Goal: Task Accomplishment & Management: Manage account settings

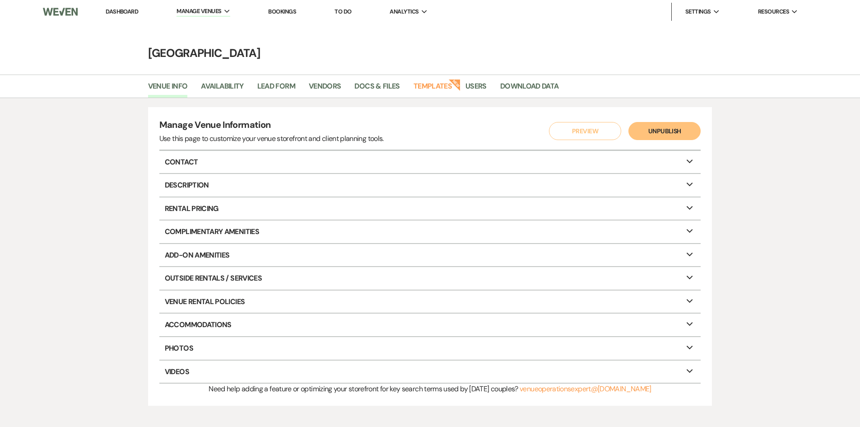
click at [124, 10] on link "Dashboard" at bounding box center [122, 12] width 32 height 8
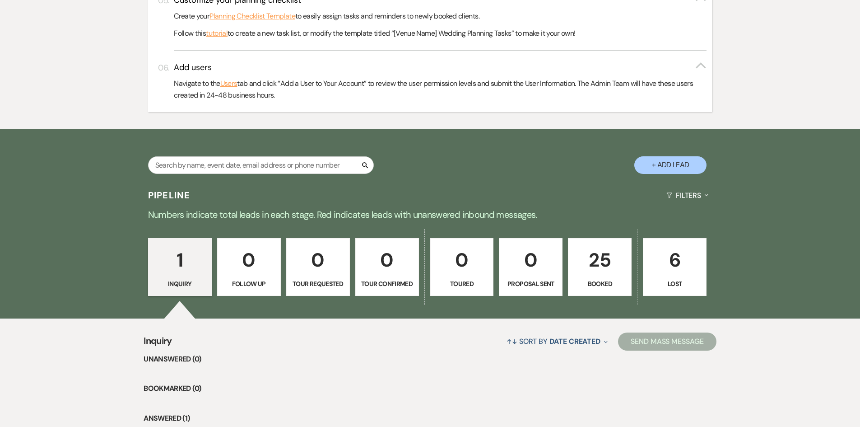
scroll to position [573, 0]
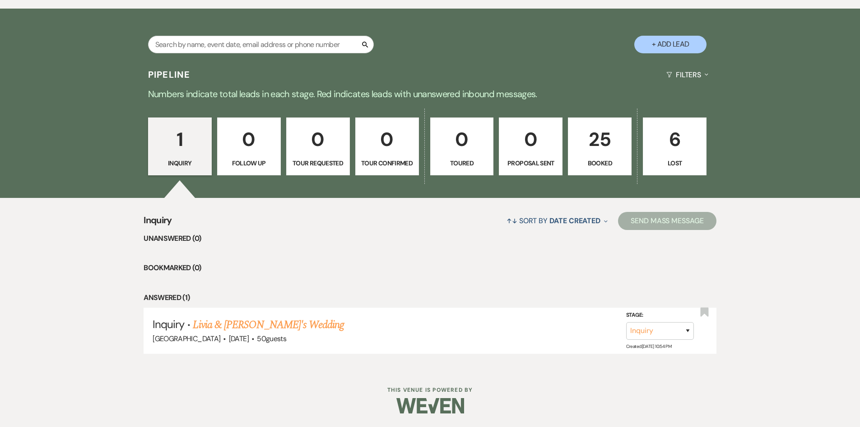
click at [599, 150] on p "25" at bounding box center [600, 139] width 52 height 30
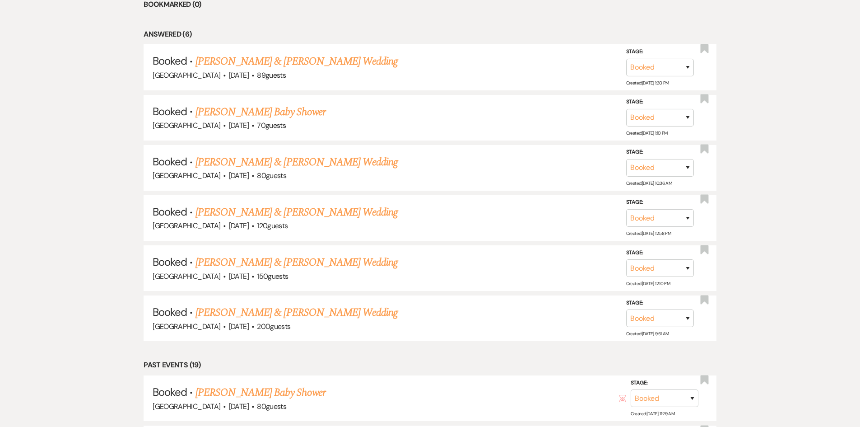
scroll to position [844, 0]
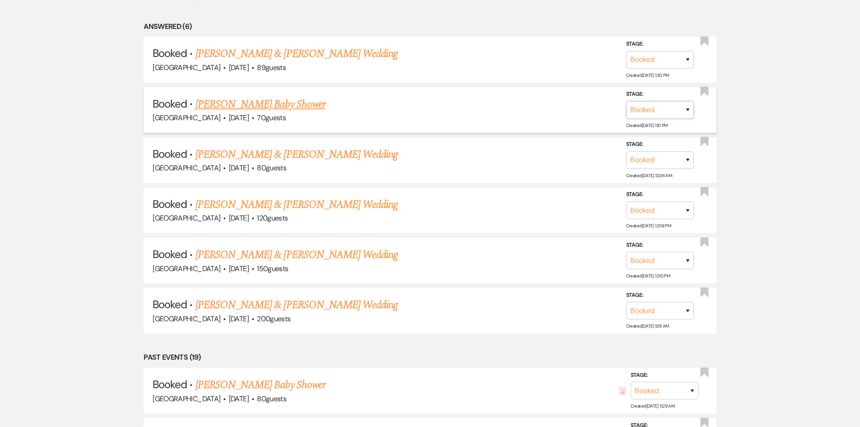
click at [659, 106] on select "Booked Lost" at bounding box center [660, 110] width 68 height 18
select select "8"
click at [626, 101] on select "Booked Lost" at bounding box center [660, 110] width 68 height 18
click at [543, 111] on select "Booked Elsewhere Budget Date Unavailable No Response Not a Good Match Capacity …" at bounding box center [533, 110] width 78 height 18
select select "11"
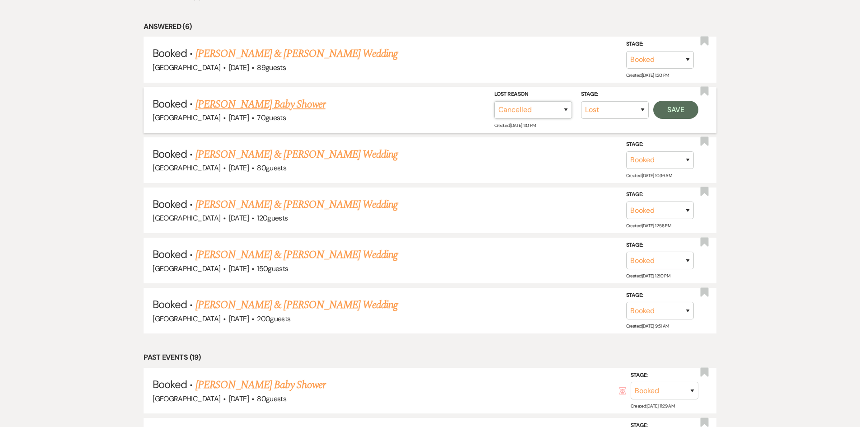
click at [494, 101] on select "Booked Elsewhere Budget Date Unavailable No Response Not a Good Match Capacity …" at bounding box center [533, 110] width 78 height 18
click at [670, 116] on button "Save" at bounding box center [675, 110] width 45 height 18
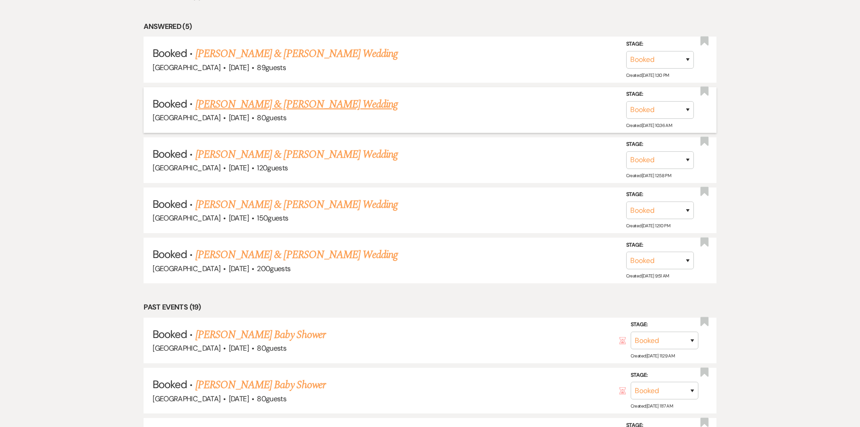
click at [339, 105] on link "[PERSON_NAME] & [PERSON_NAME] Wedding" at bounding box center [296, 104] width 202 height 16
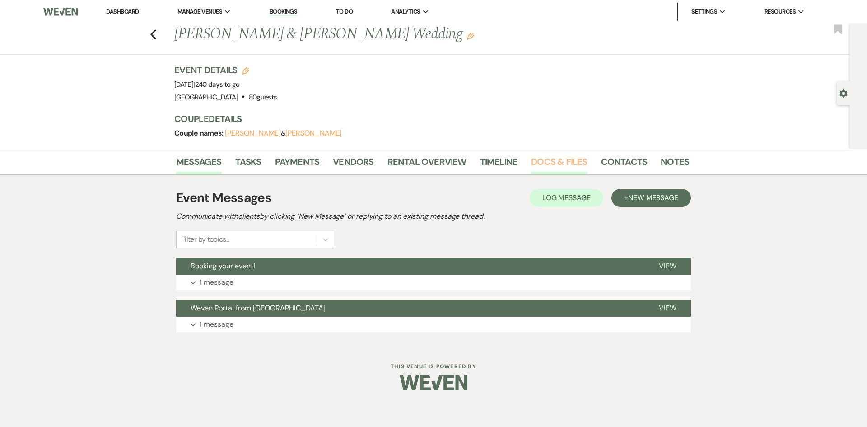
click at [558, 164] on link "Docs & Files" at bounding box center [559, 164] width 56 height 20
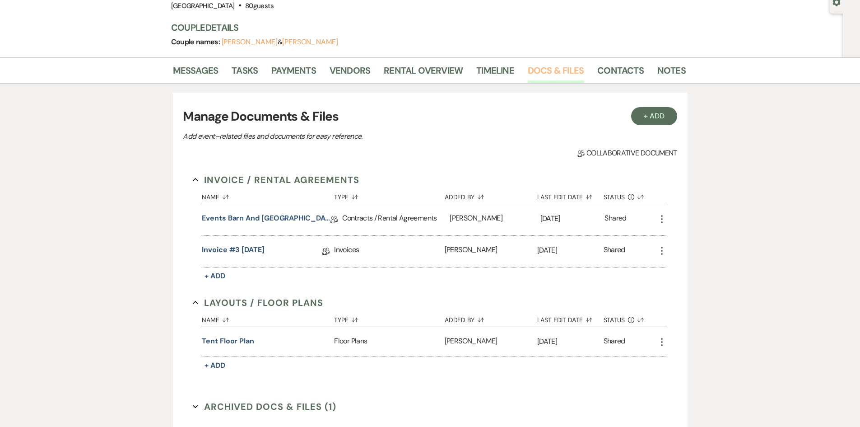
scroll to position [135, 0]
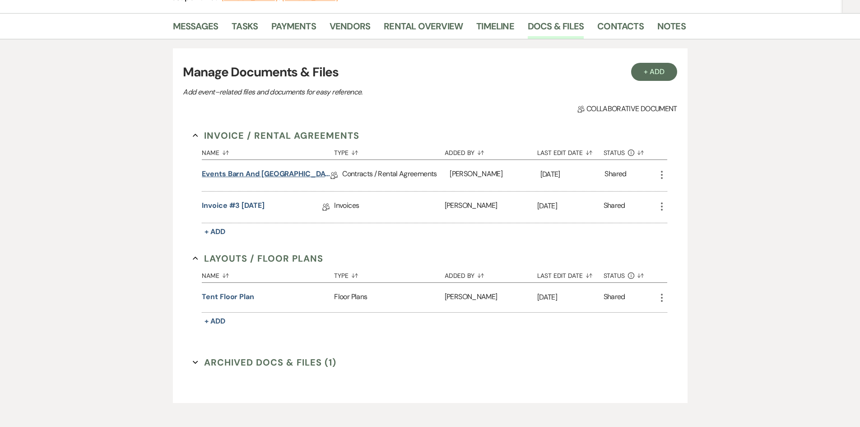
click at [290, 171] on link "Events Barn and [GEOGRAPHIC_DATA] Facility Rental Contract" at bounding box center [266, 175] width 129 height 14
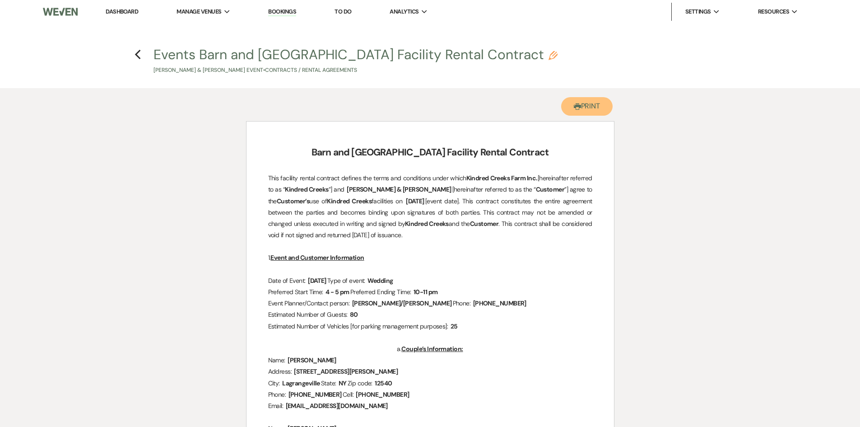
click at [584, 104] on button "Printer Print" at bounding box center [587, 106] width 52 height 19
click at [140, 53] on icon "Previous" at bounding box center [138, 54] width 7 height 11
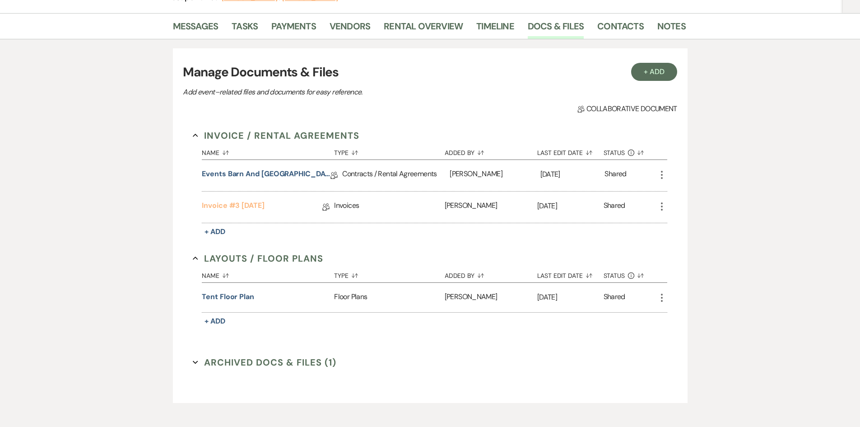
click at [247, 207] on link "Invoice #3 [DATE]" at bounding box center [233, 207] width 63 height 14
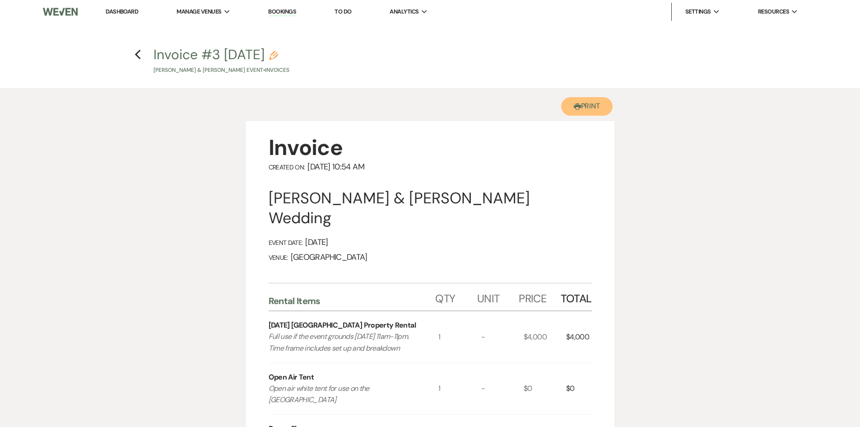
click at [588, 103] on button "Printer Print" at bounding box center [587, 106] width 52 height 19
click at [136, 61] on h4 "Previous Invoice #3 [DATE] Pencil [PERSON_NAME] & [PERSON_NAME] Event • Invoices" at bounding box center [430, 59] width 650 height 29
click at [138, 52] on use "button" at bounding box center [138, 55] width 6 height 10
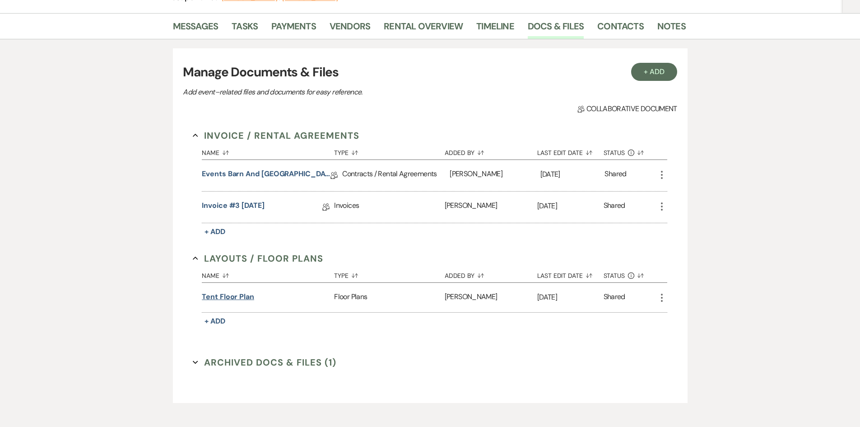
click at [230, 298] on button "Tent Floor Plan" at bounding box center [228, 296] width 52 height 11
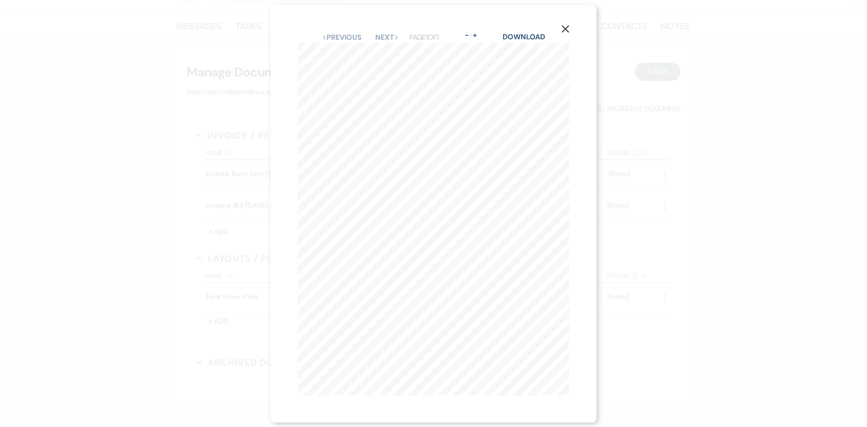
click at [569, 26] on icon "X" at bounding box center [565, 29] width 8 height 8
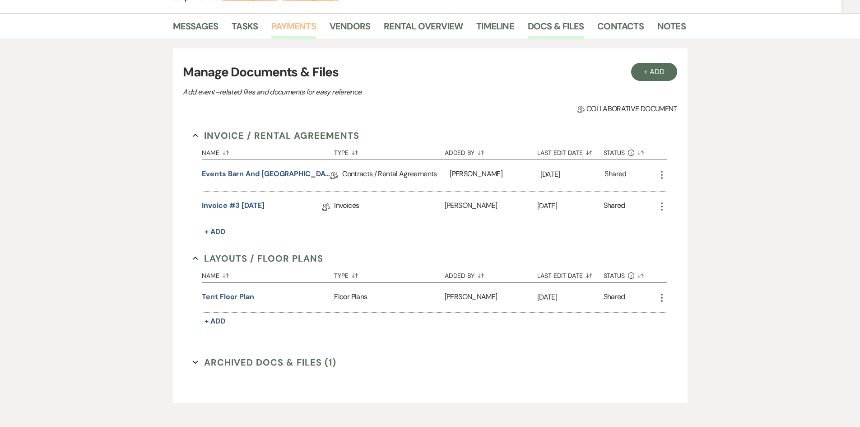
click at [300, 28] on link "Payments" at bounding box center [293, 29] width 45 height 20
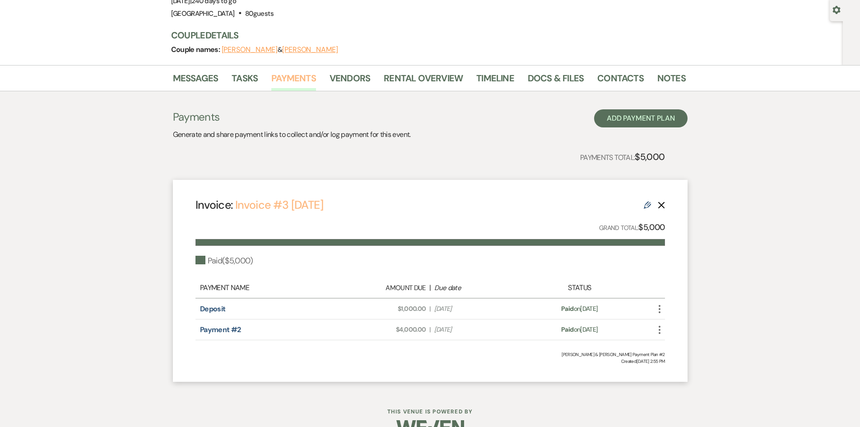
scroll to position [90, 0]
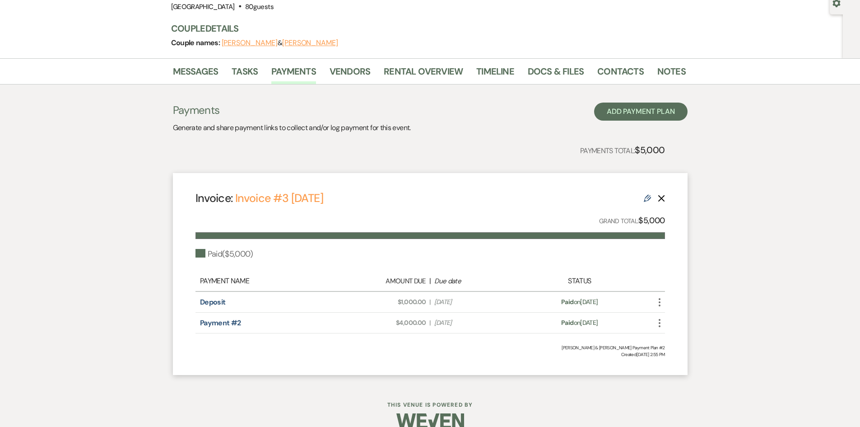
click at [645, 197] on use at bounding box center [647, 198] width 7 height 7
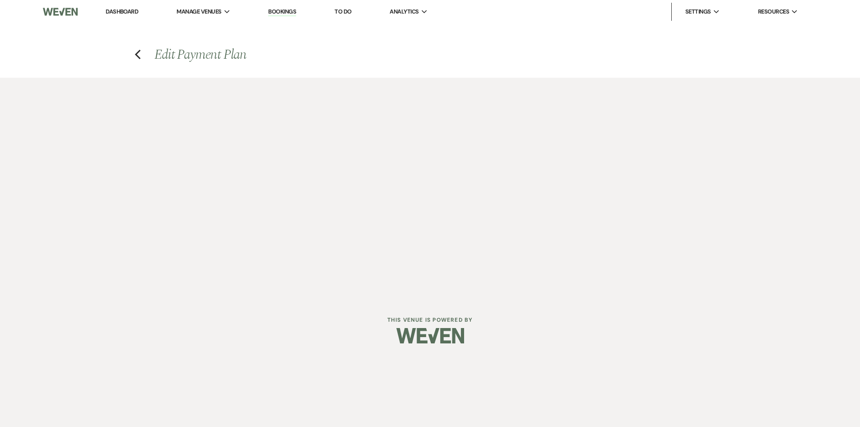
select select "18385"
select select "1"
select select "true"
select select "1"
select select "true"
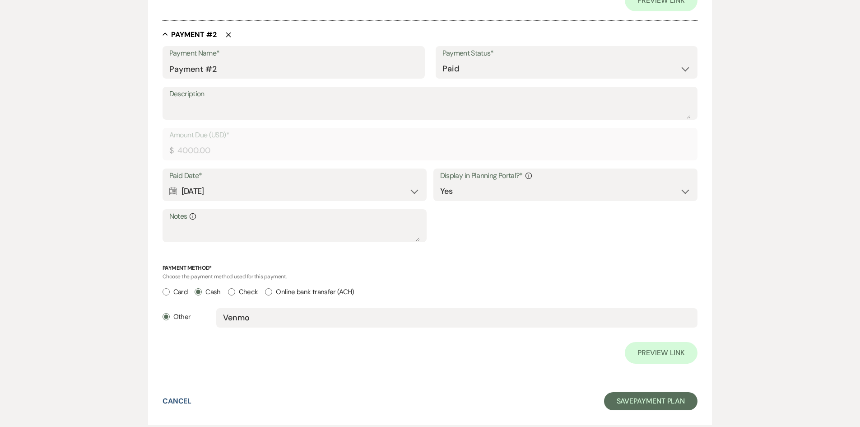
scroll to position [636, 0]
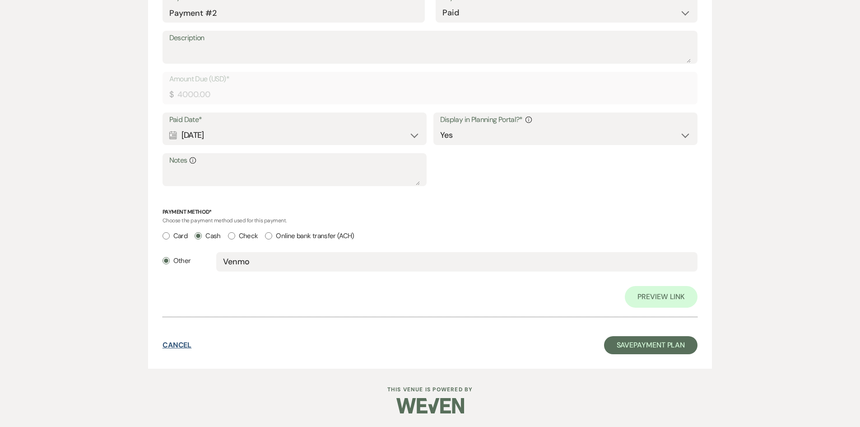
click at [172, 344] on button "Cancel" at bounding box center [176, 344] width 29 height 7
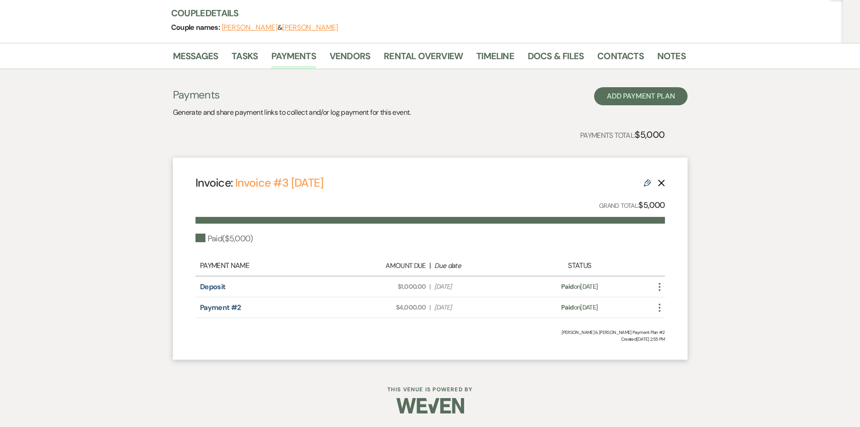
scroll to position [84, 0]
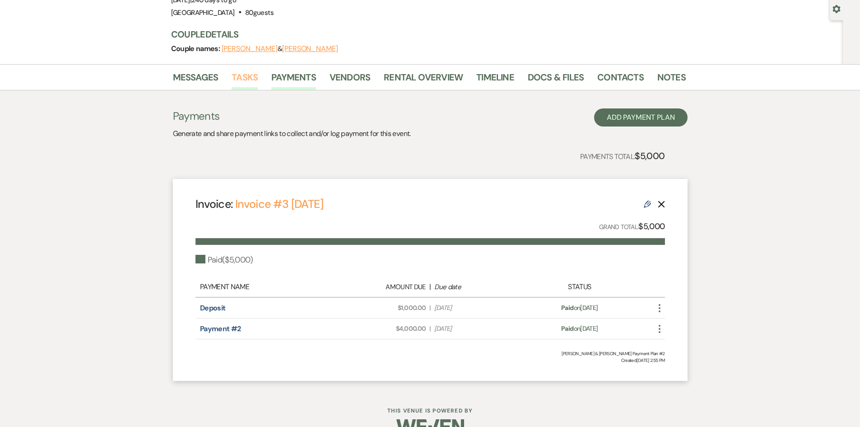
click at [246, 79] on link "Tasks" at bounding box center [245, 80] width 26 height 20
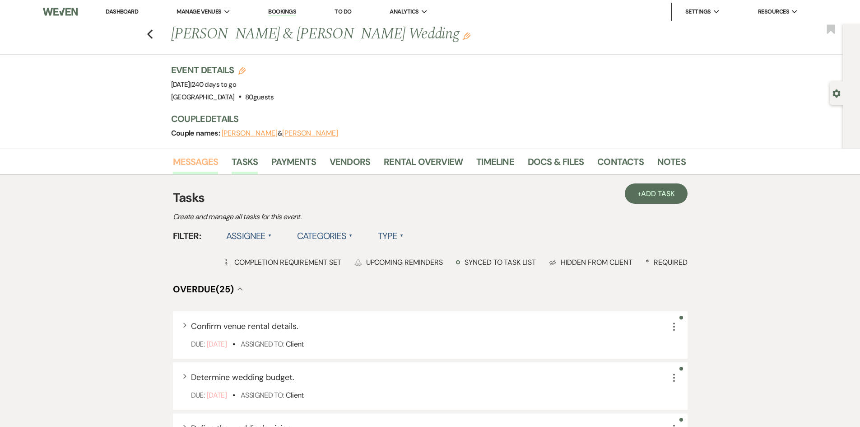
click at [198, 168] on link "Messages" at bounding box center [196, 164] width 46 height 20
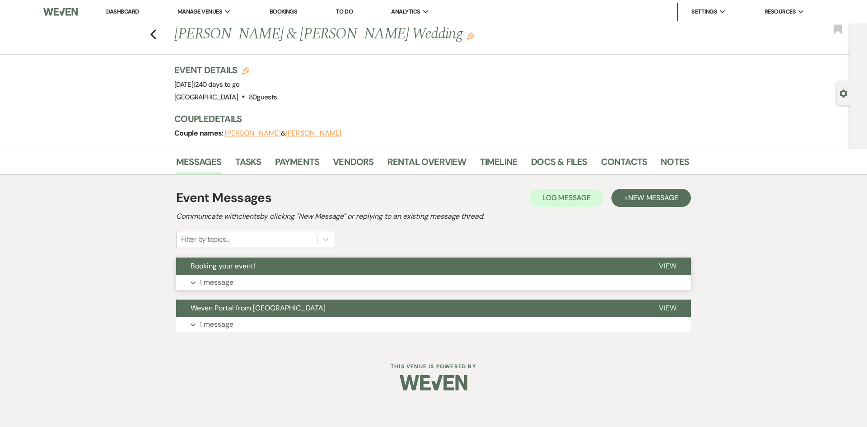
click at [222, 281] on p "1 message" at bounding box center [217, 282] width 34 height 12
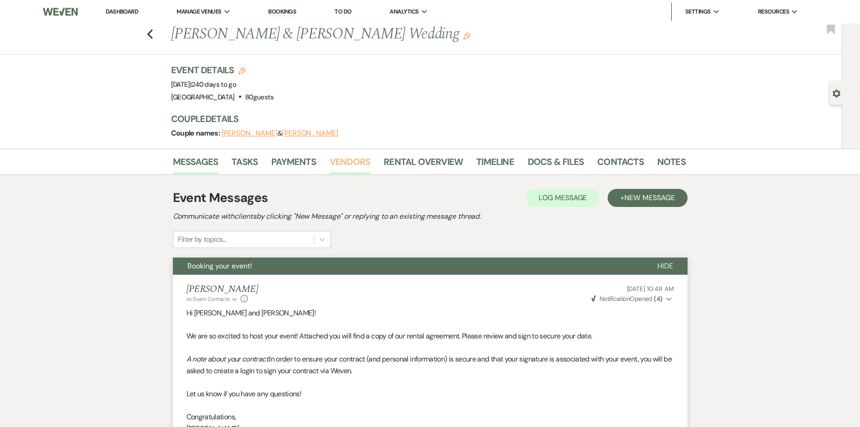
click at [342, 161] on link "Vendors" at bounding box center [349, 164] width 41 height 20
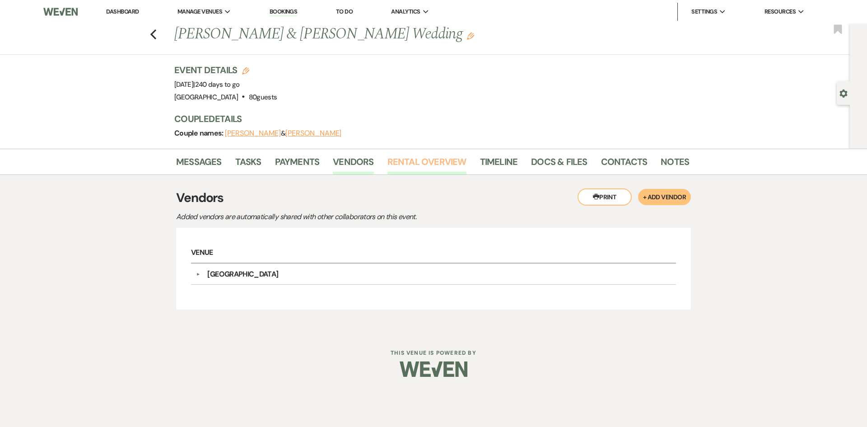
click at [408, 165] on link "Rental Overview" at bounding box center [426, 164] width 79 height 20
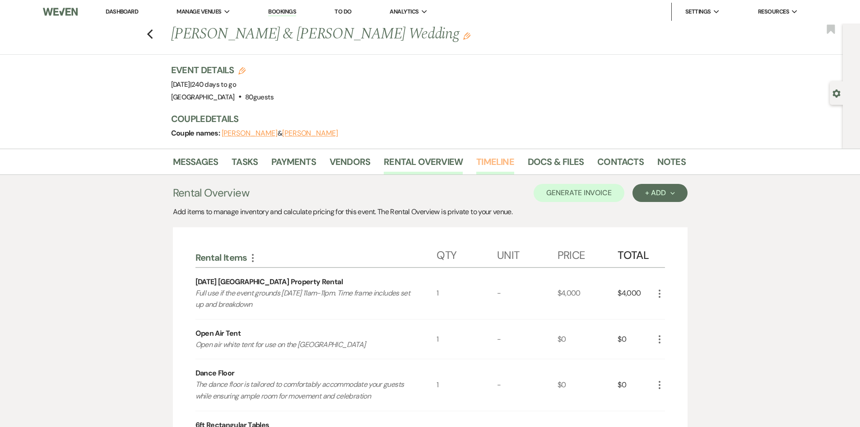
click at [493, 162] on link "Timeline" at bounding box center [495, 164] width 38 height 20
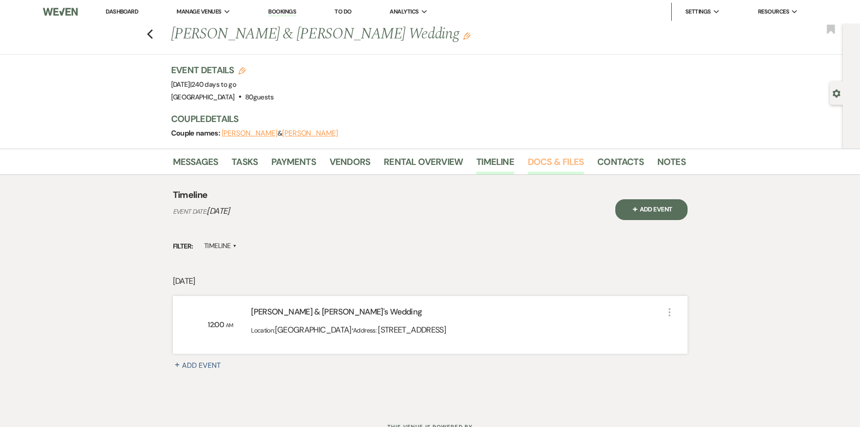
click at [564, 165] on link "Docs & Files" at bounding box center [556, 164] width 56 height 20
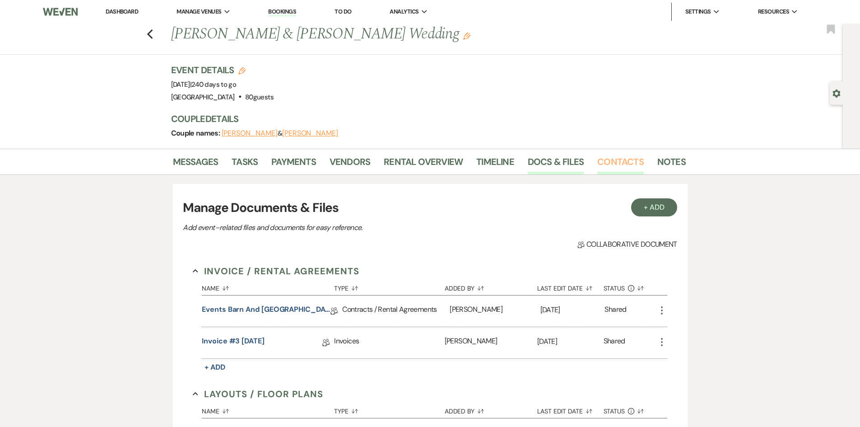
click at [631, 163] on link "Contacts" at bounding box center [620, 164] width 46 height 20
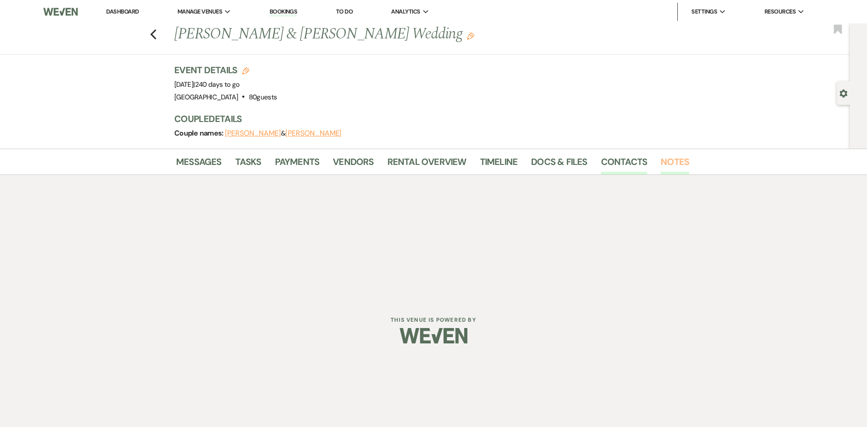
click at [669, 159] on link "Notes" at bounding box center [674, 164] width 28 height 20
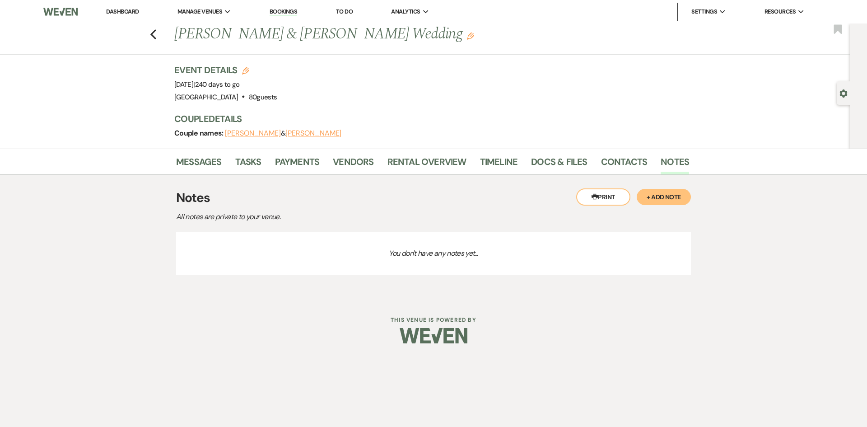
click at [149, 30] on div "Previous [PERSON_NAME] & [PERSON_NAME] Wedding Edit Bookmark" at bounding box center [422, 38] width 854 height 31
click at [153, 31] on icon "Previous" at bounding box center [153, 34] width 7 height 11
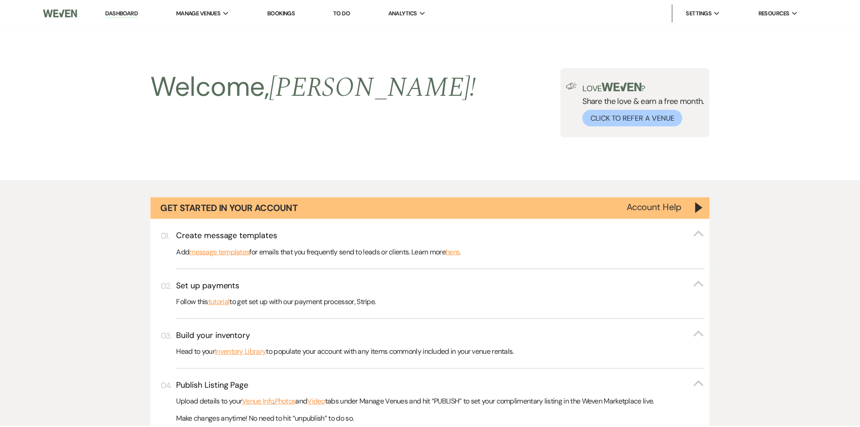
scroll to position [844, 0]
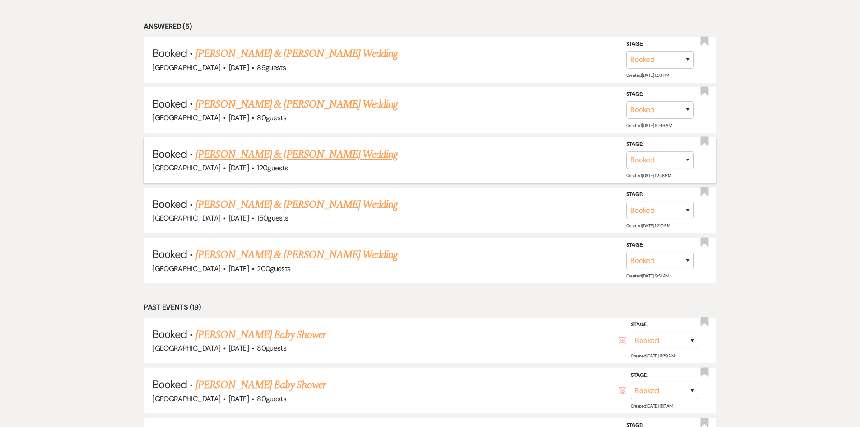
click at [320, 153] on link "[PERSON_NAME] & [PERSON_NAME] Wedding" at bounding box center [296, 154] width 202 height 16
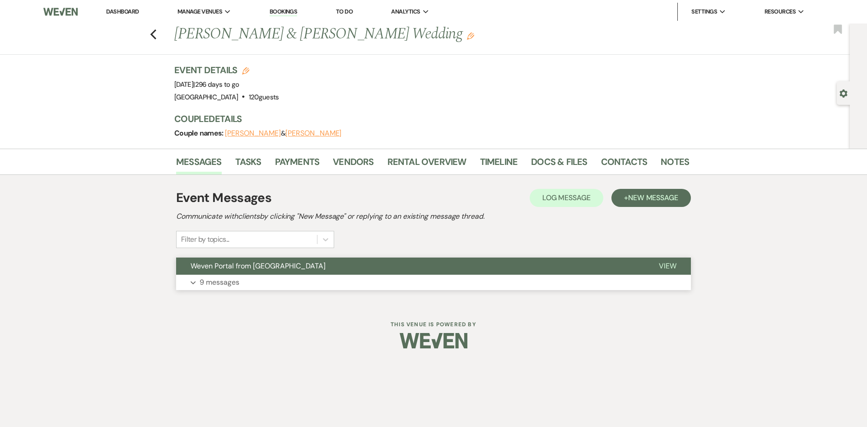
click at [222, 285] on p "9 messages" at bounding box center [220, 282] width 40 height 12
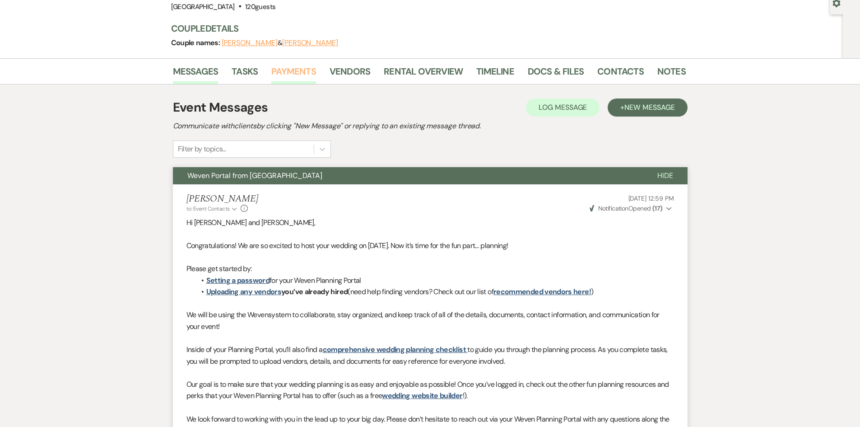
scroll to position [88, 0]
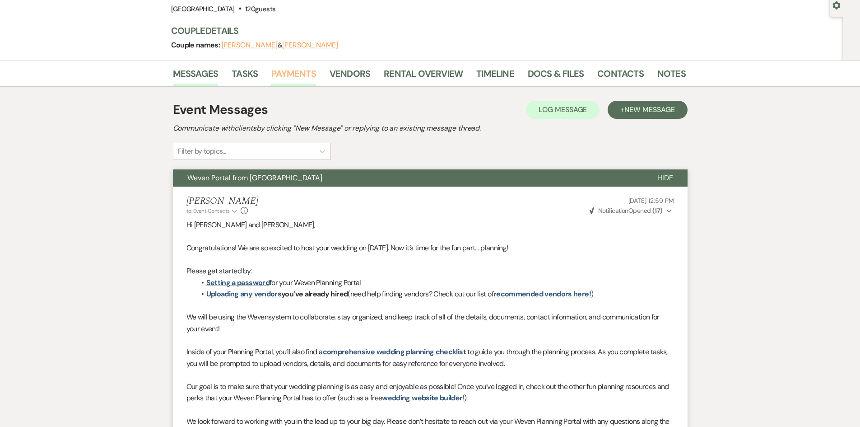
click at [293, 69] on link "Payments" at bounding box center [293, 76] width 45 height 20
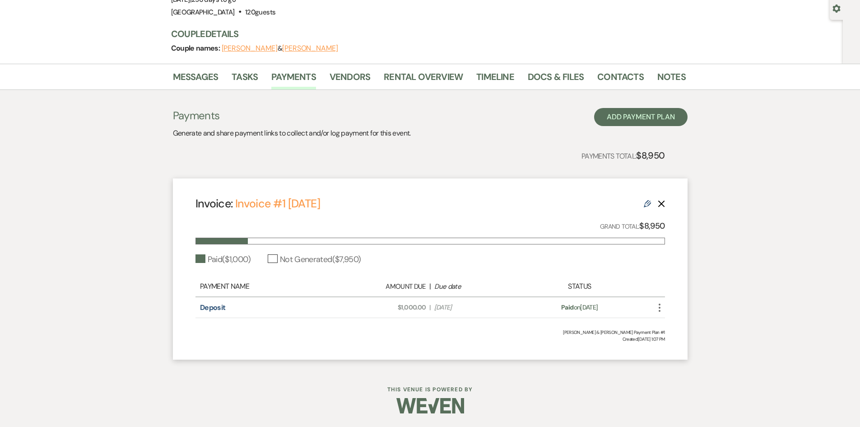
scroll to position [45, 0]
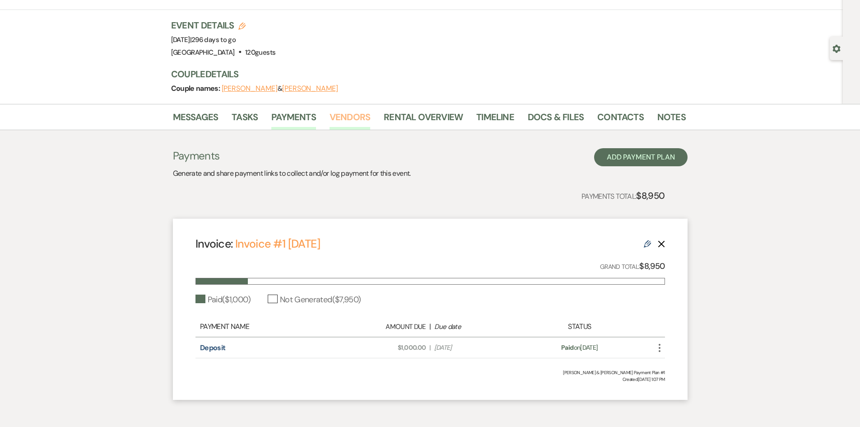
click at [348, 114] on link "Vendors" at bounding box center [349, 120] width 41 height 20
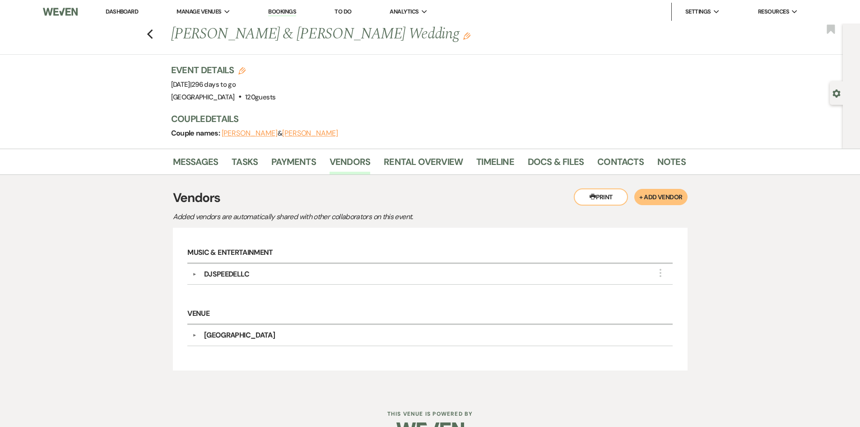
click at [229, 272] on div "DJSPEEDELLC" at bounding box center [226, 274] width 45 height 11
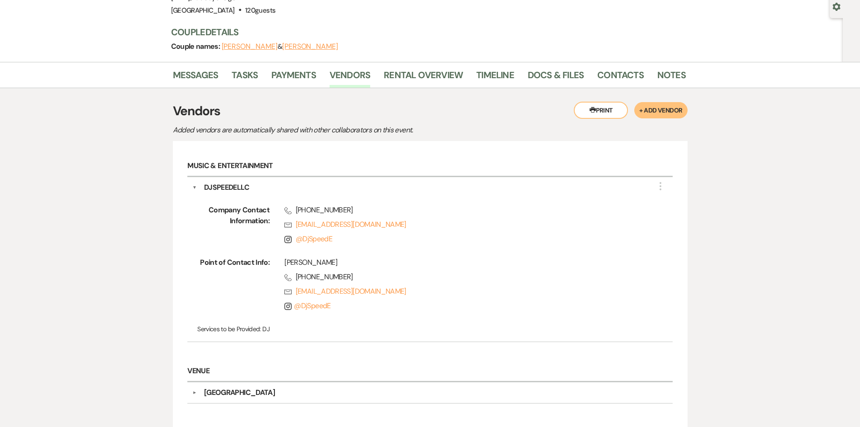
scroll to position [90, 0]
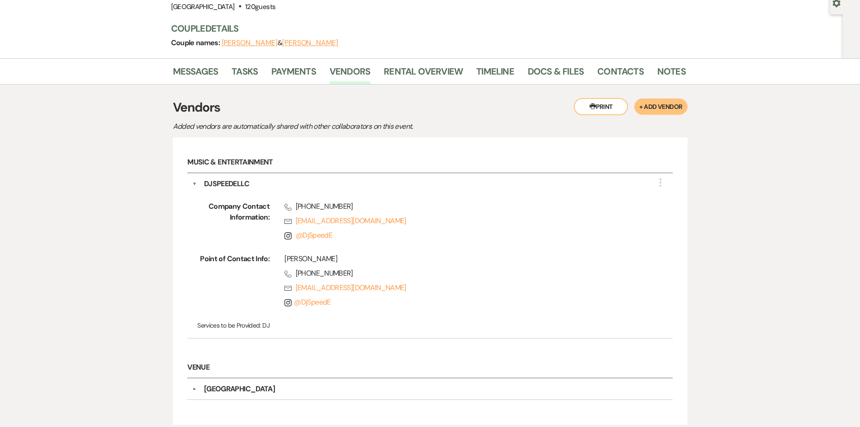
drag, startPoint x: 443, startPoint y: 246, endPoint x: 664, endPoint y: 365, distance: 250.2
click at [610, 109] on button "Printer Print" at bounding box center [601, 106] width 54 height 17
click at [419, 70] on link "Rental Overview" at bounding box center [423, 74] width 79 height 20
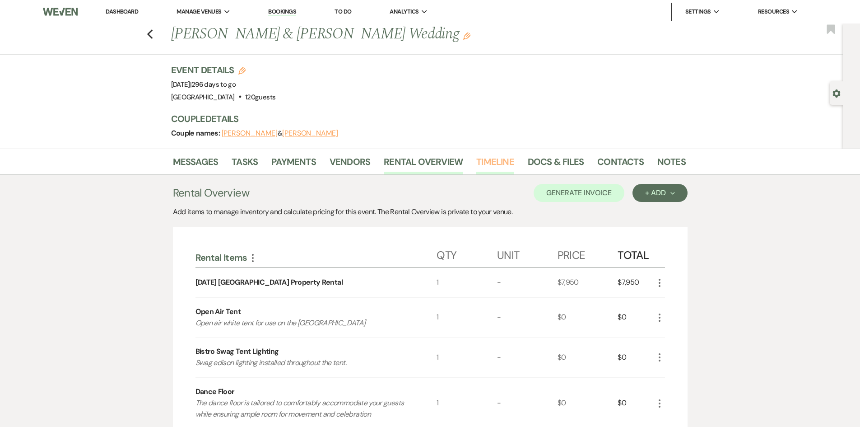
click at [496, 162] on link "Timeline" at bounding box center [495, 164] width 38 height 20
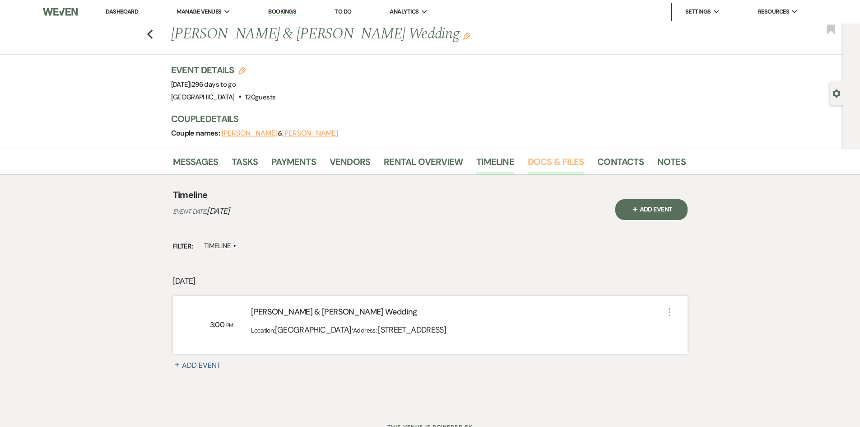
click at [550, 167] on link "Docs & Files" at bounding box center [556, 164] width 56 height 20
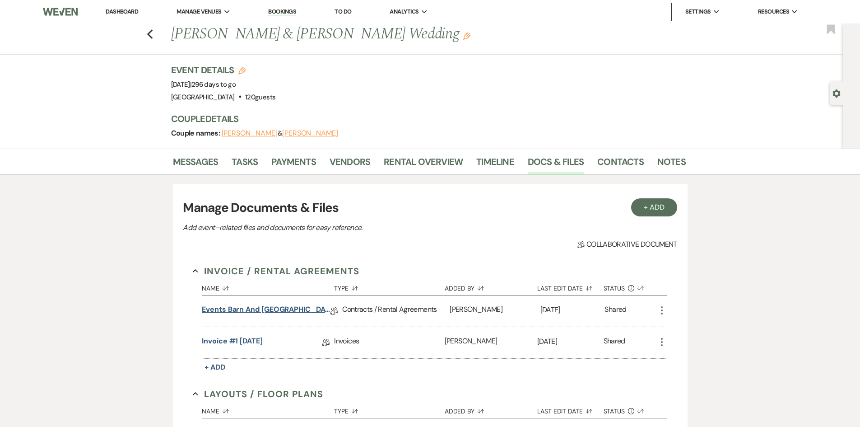
click at [286, 309] on link "Events Barn and [GEOGRAPHIC_DATA] Facility Rental Contract" at bounding box center [266, 311] width 129 height 14
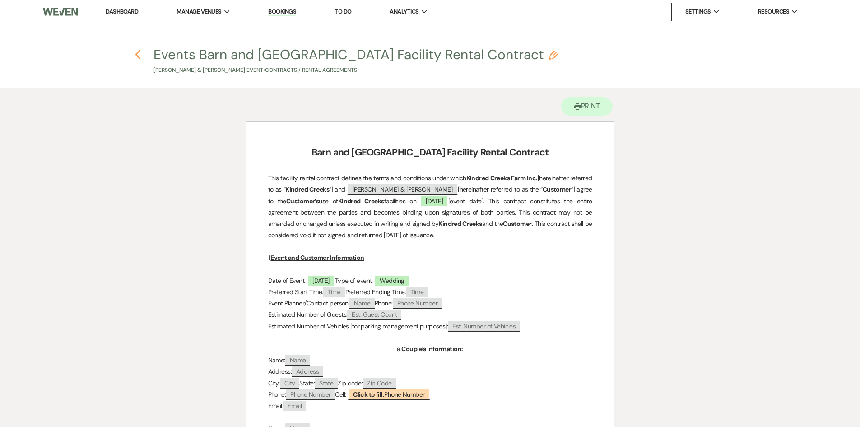
click at [139, 55] on icon "Previous" at bounding box center [138, 54] width 7 height 11
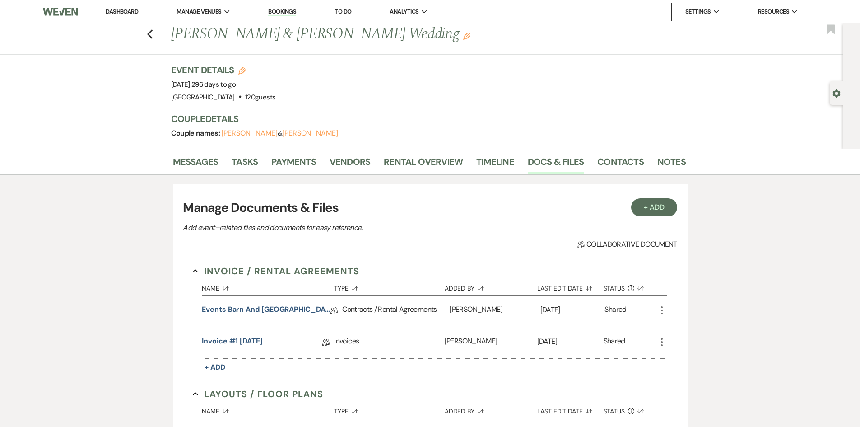
click at [263, 335] on link "Invoice #1 [DATE]" at bounding box center [232, 342] width 61 height 14
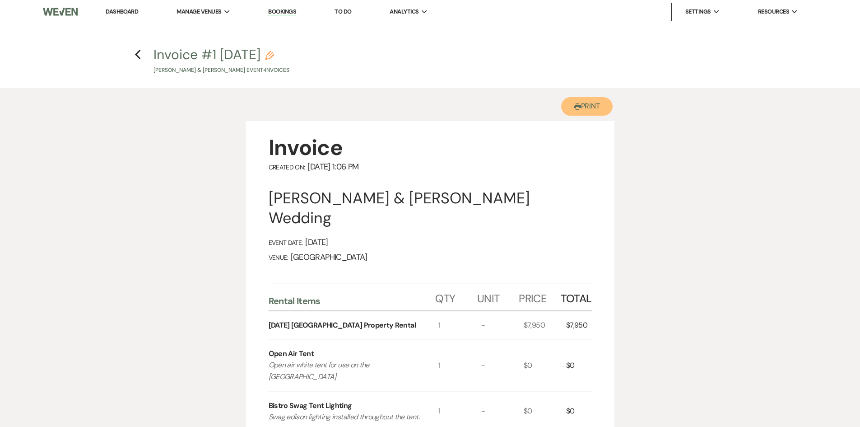
drag, startPoint x: 598, startPoint y: 106, endPoint x: 659, endPoint y: 372, distance: 272.6
click at [598, 106] on button "Printer Print" at bounding box center [587, 106] width 52 height 19
click at [137, 56] on use "button" at bounding box center [138, 55] width 6 height 10
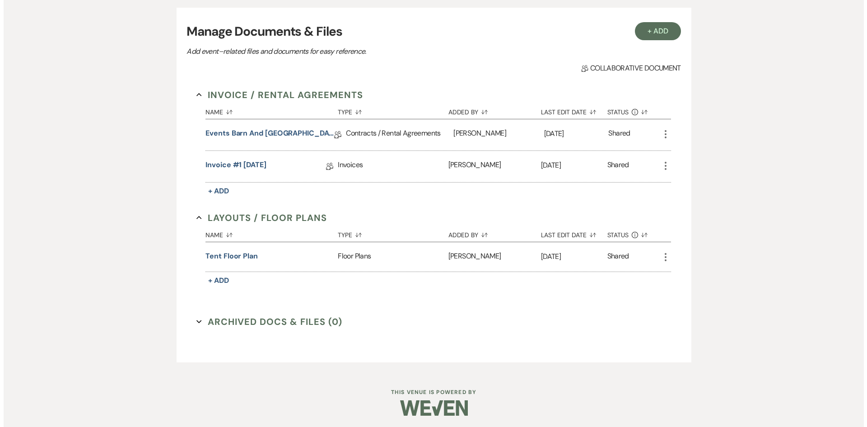
scroll to position [178, 0]
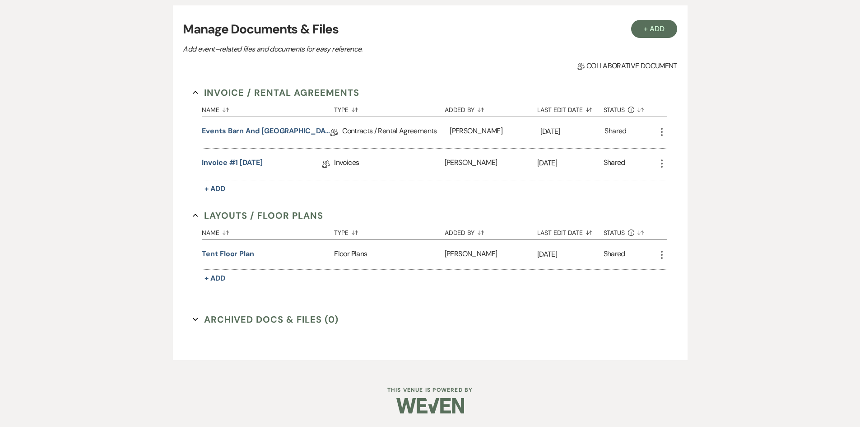
click at [664, 131] on icon "More" at bounding box center [661, 131] width 11 height 11
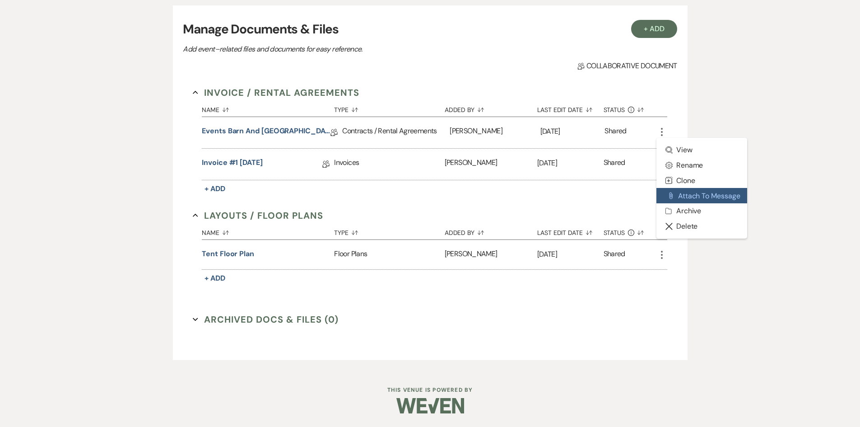
click at [701, 198] on button "Attach File Attach to Message" at bounding box center [701, 195] width 91 height 15
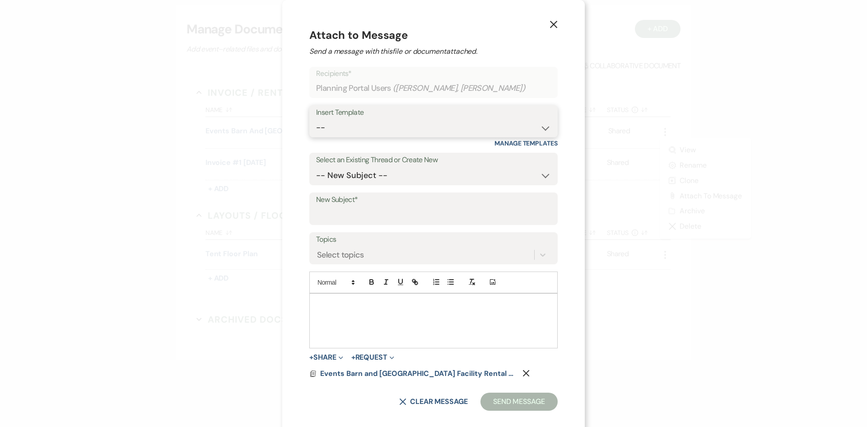
click at [469, 122] on select "-- Weven Planning Portal Introduction (Booked Events) Initial Inquiry Response …" at bounding box center [433, 128] width 235 height 18
click at [316, 119] on select "-- Weven Planning Portal Introduction (Booked Events) Initial Inquiry Response …" at bounding box center [433, 128] width 235 height 18
click at [381, 169] on select "-- New Subject -- Weven Portal from [GEOGRAPHIC_DATA]" at bounding box center [433, 176] width 235 height 18
click at [462, 162] on label "Select an Existing Thread or Create New" at bounding box center [433, 159] width 235 height 13
click at [364, 213] on input "New Subject*" at bounding box center [433, 215] width 235 height 18
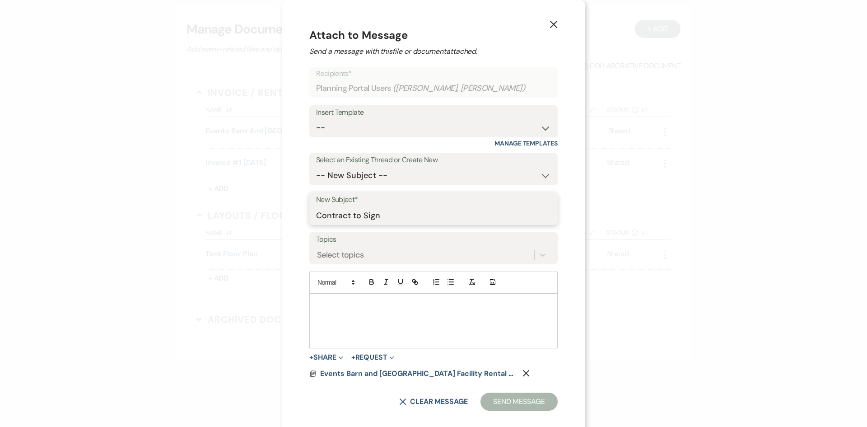
type input "Contract to Sign"
click at [325, 321] on div at bounding box center [433, 320] width 247 height 54
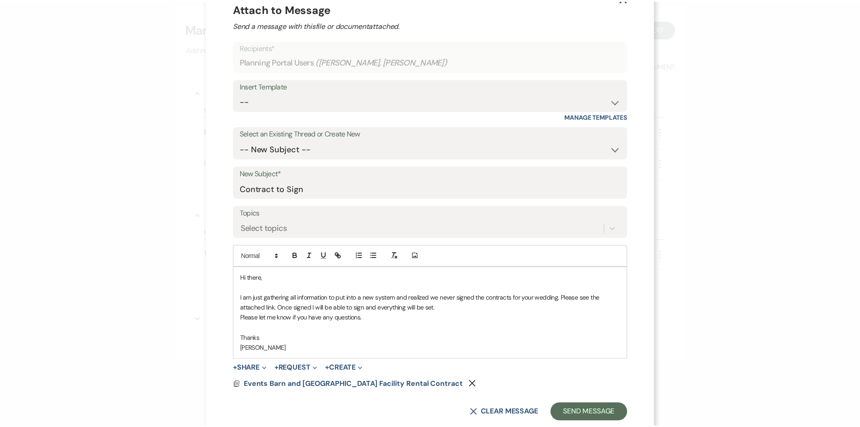
scroll to position [48, 0]
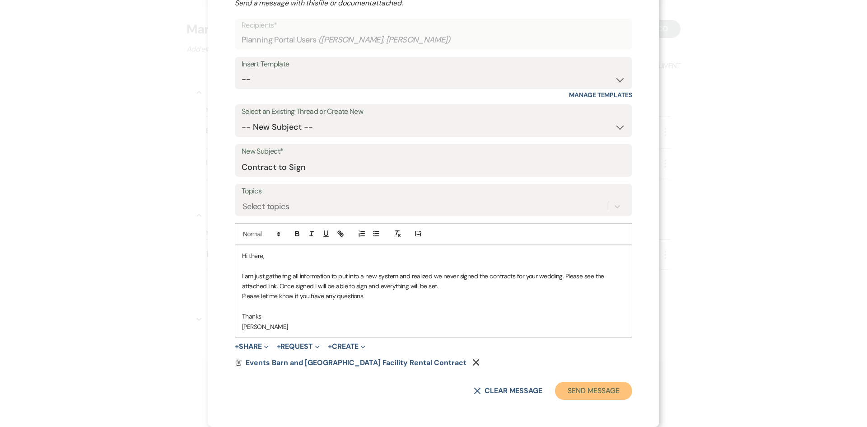
click at [582, 388] on button "Send Message" at bounding box center [593, 390] width 77 height 18
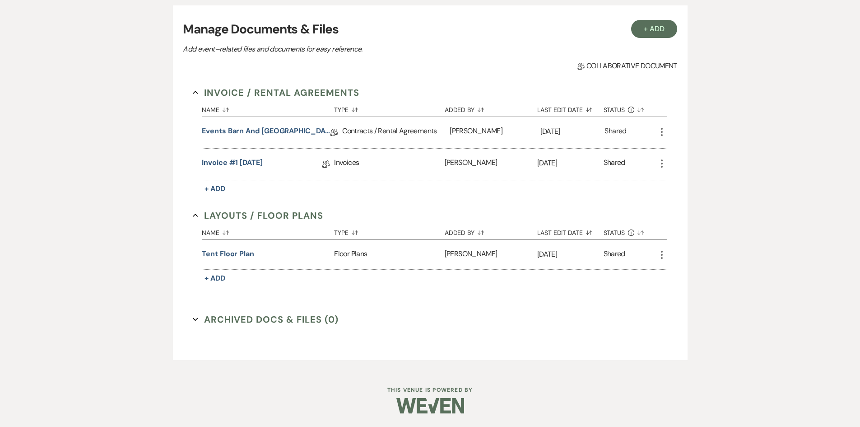
scroll to position [0, 0]
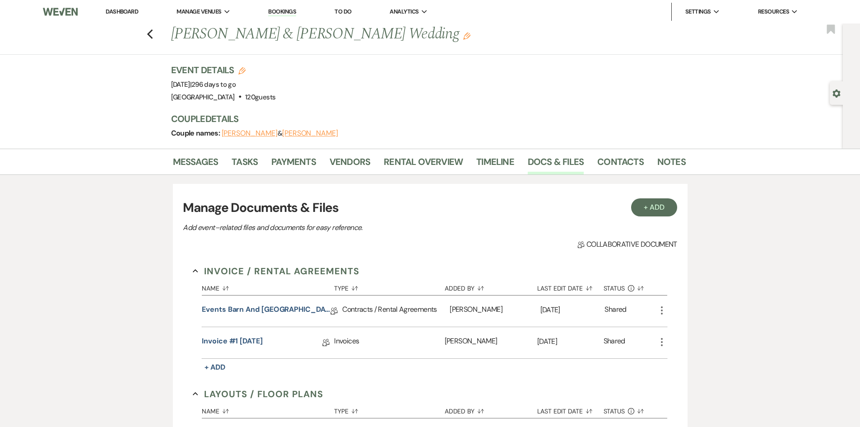
click at [148, 34] on div "Previous [PERSON_NAME] & [PERSON_NAME] Wedding Edit Bookmark" at bounding box center [418, 38] width 847 height 31
click at [152, 35] on use "button" at bounding box center [150, 34] width 6 height 10
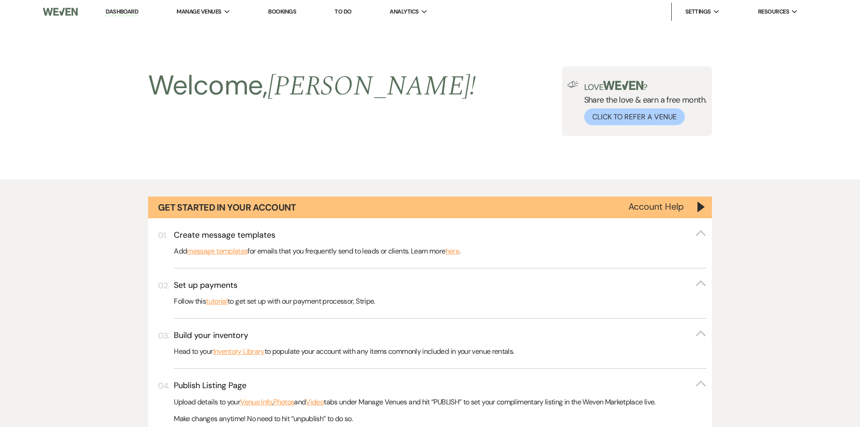
scroll to position [844, 0]
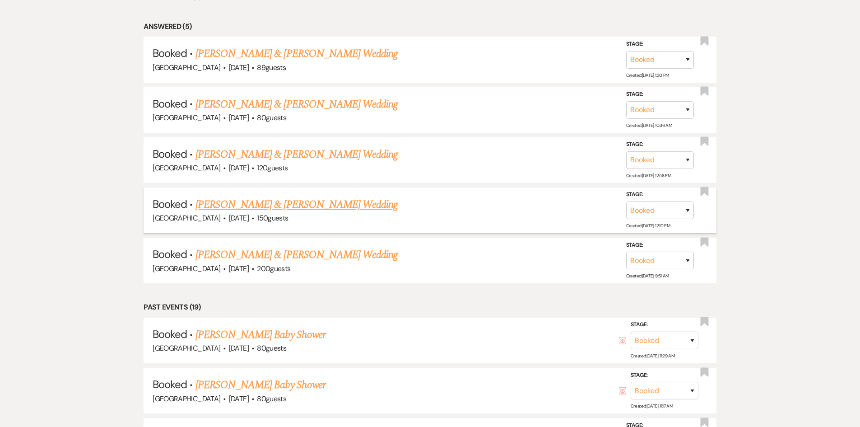
click at [363, 206] on link "[PERSON_NAME] & [PERSON_NAME] Wedding" at bounding box center [296, 204] width 202 height 16
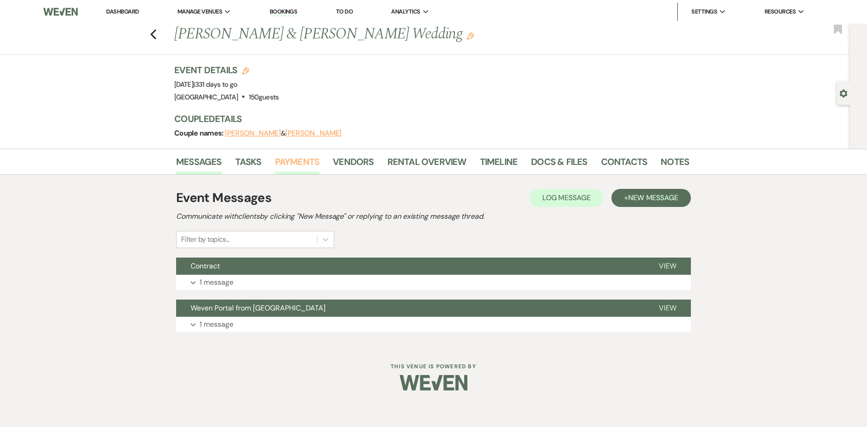
click at [290, 163] on link "Payments" at bounding box center [297, 164] width 45 height 20
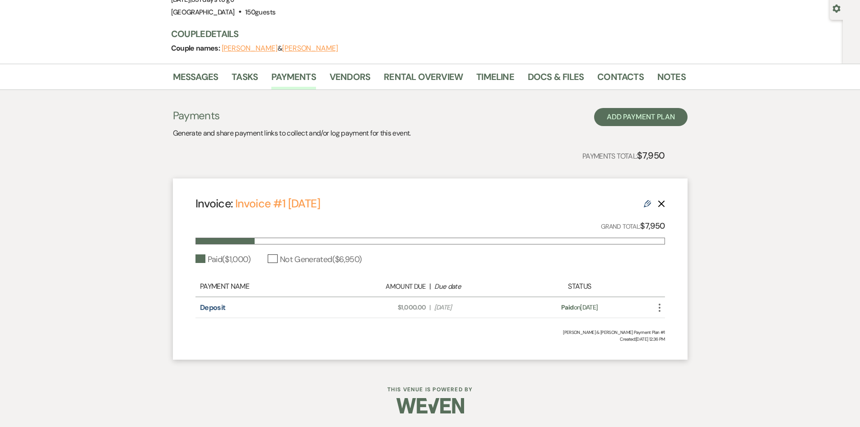
scroll to position [45, 0]
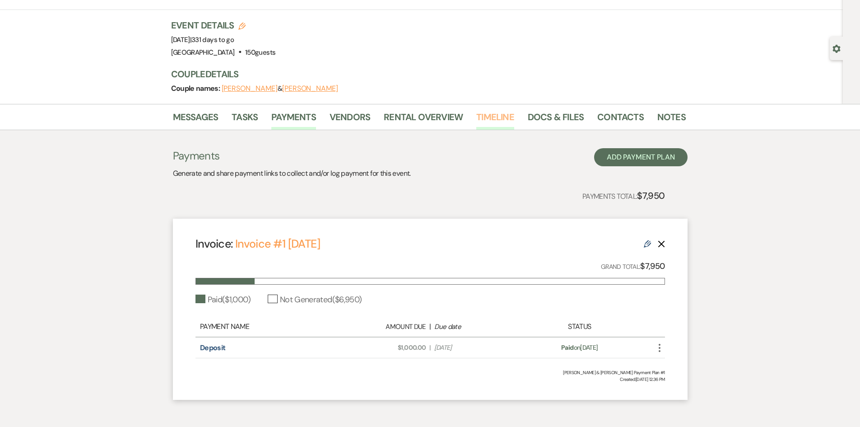
click at [492, 116] on link "Timeline" at bounding box center [495, 120] width 38 height 20
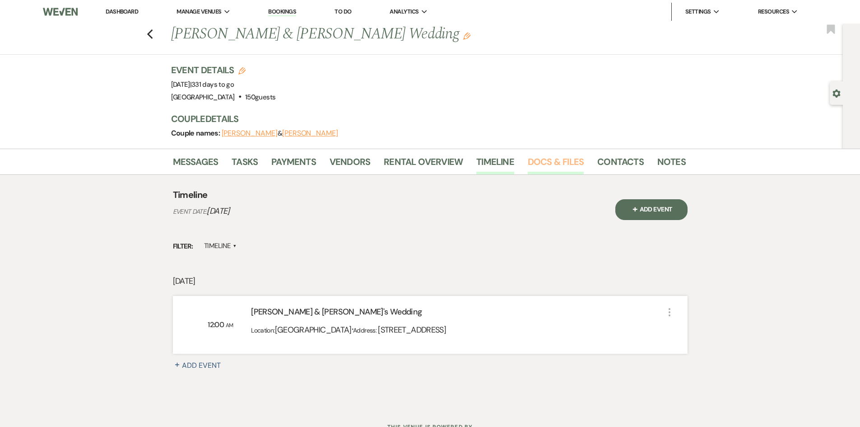
click at [541, 155] on link "Docs & Files" at bounding box center [556, 164] width 56 height 20
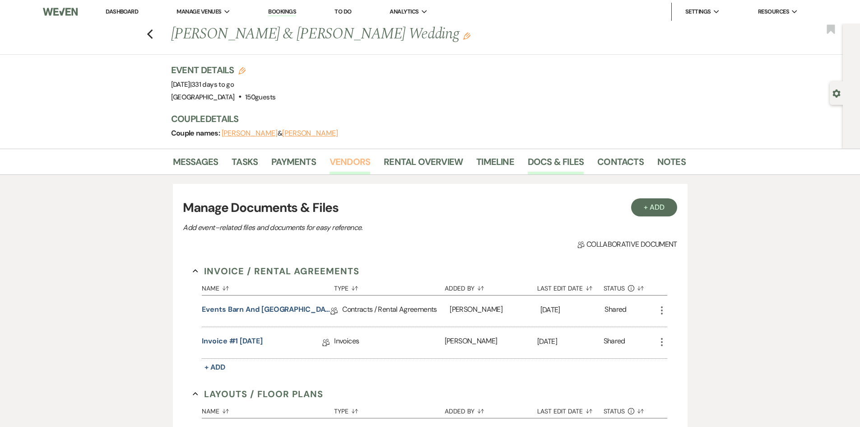
click at [339, 160] on link "Vendors" at bounding box center [349, 164] width 41 height 20
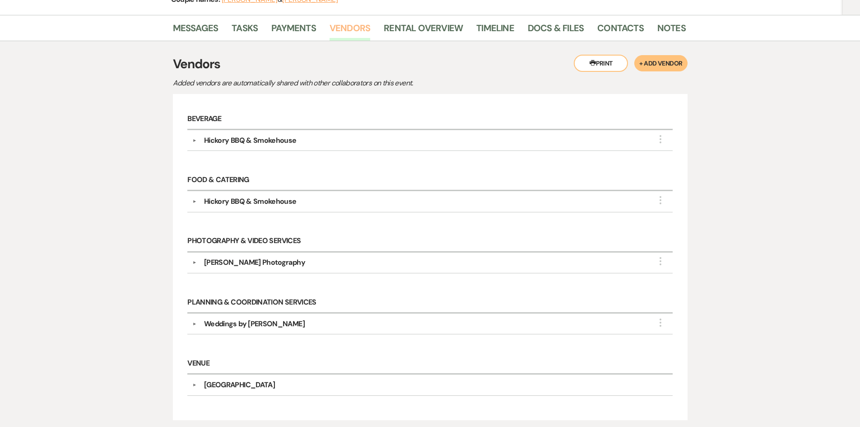
scroll to position [135, 0]
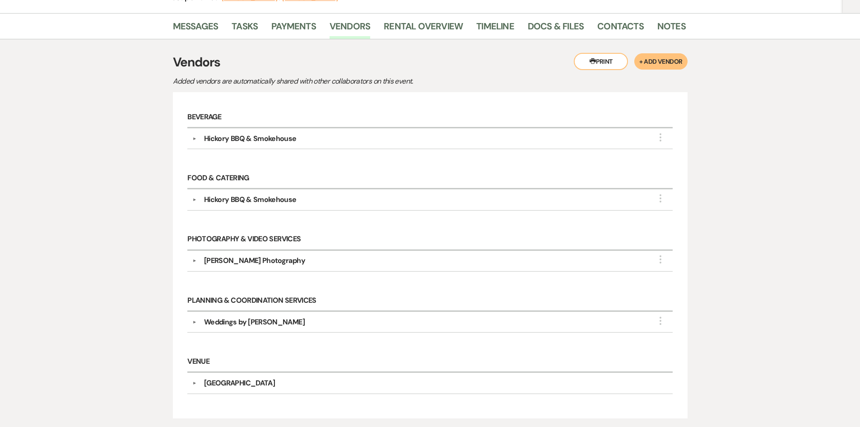
click at [598, 66] on button "Printer Print" at bounding box center [601, 61] width 54 height 17
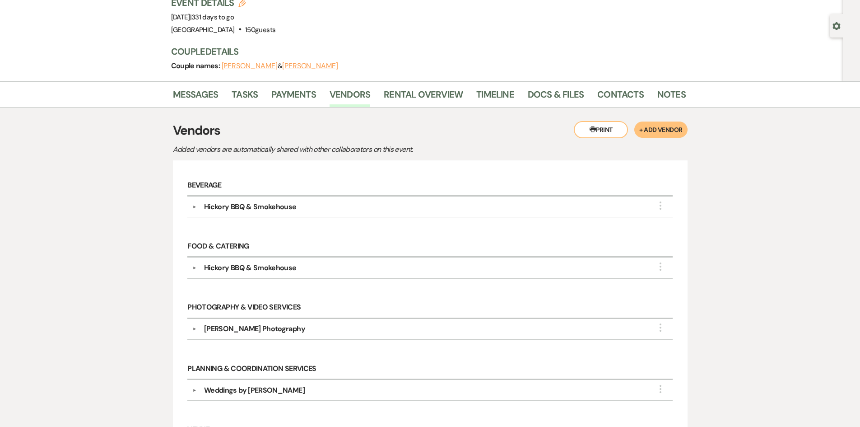
scroll to position [0, 0]
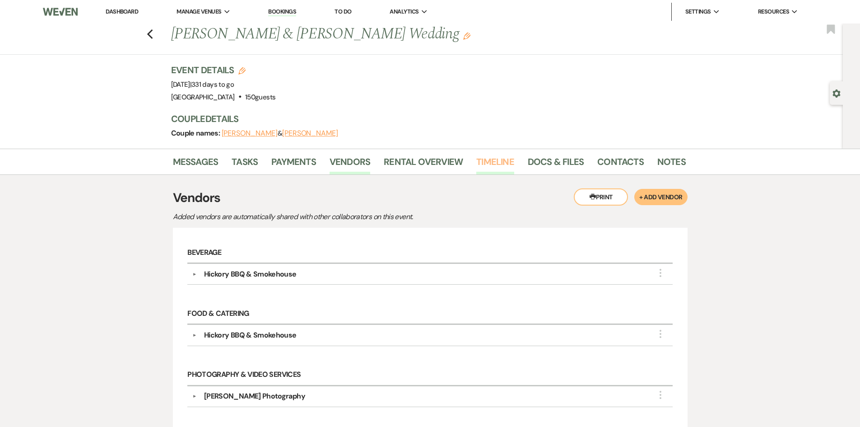
click at [493, 158] on link "Timeline" at bounding box center [495, 164] width 38 height 20
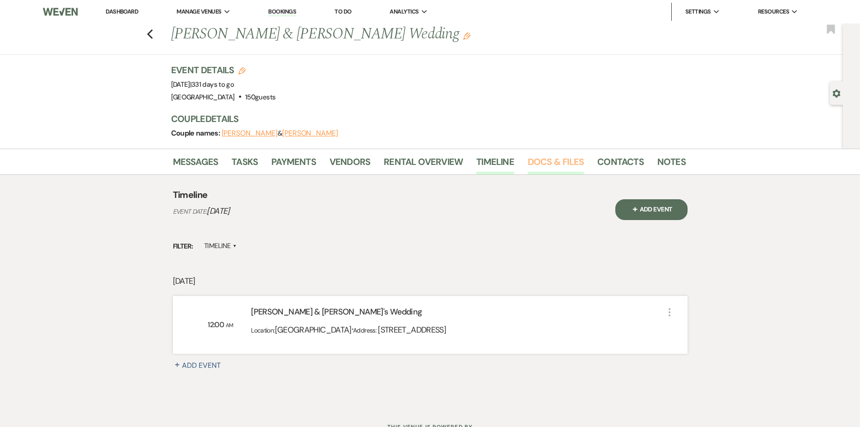
click at [542, 158] on link "Docs & Files" at bounding box center [556, 164] width 56 height 20
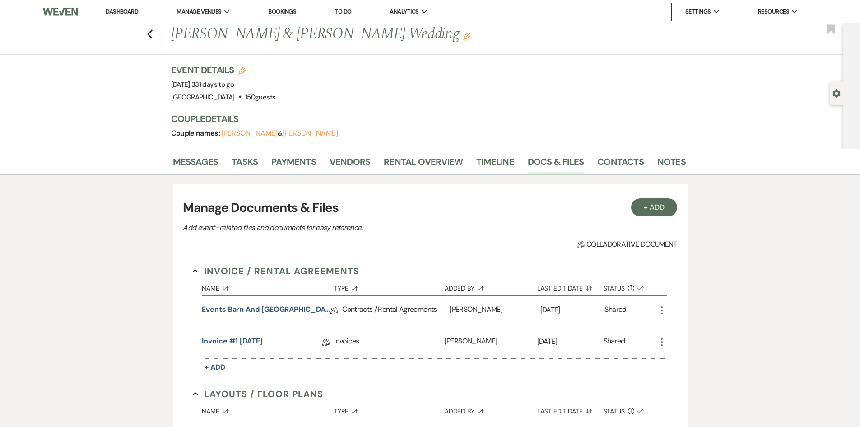
click at [256, 341] on link "Invoice #1 [DATE]" at bounding box center [232, 342] width 61 height 14
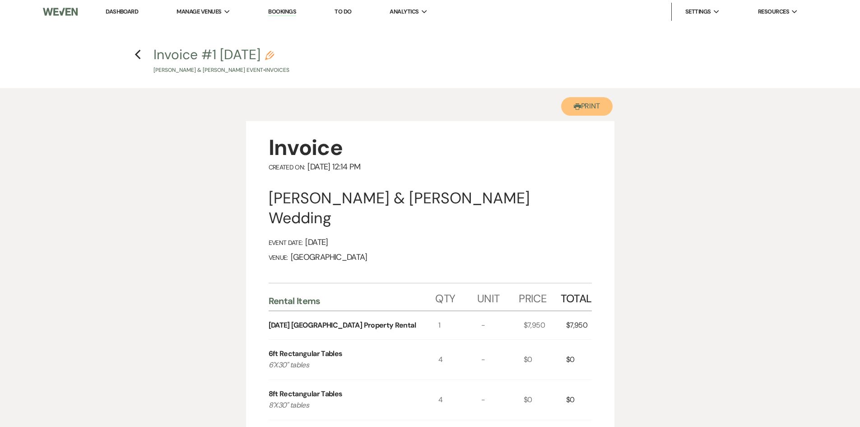
click at [597, 100] on button "Printer Print" at bounding box center [587, 106] width 52 height 19
click at [142, 53] on h4 "Previous Invoice #1 [DATE] Pencil [PERSON_NAME] & [PERSON_NAME] Event • Invoices" at bounding box center [430, 59] width 650 height 29
click at [138, 55] on icon "Previous" at bounding box center [138, 54] width 7 height 11
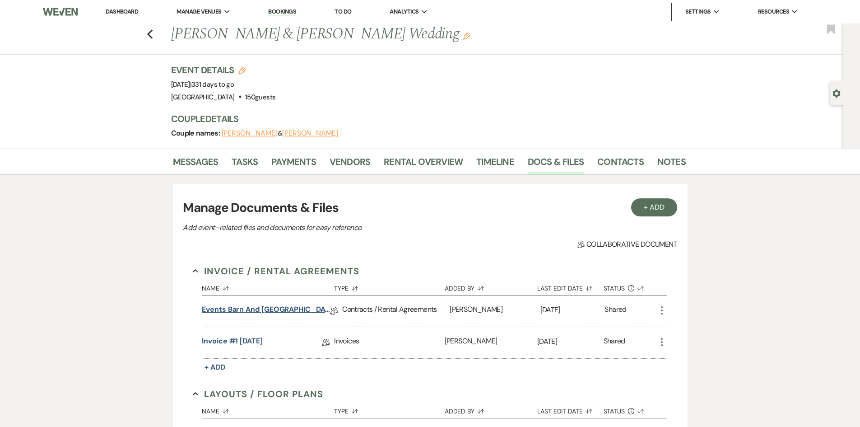
click at [298, 305] on link "Events Barn and [GEOGRAPHIC_DATA] Facility Rental Contract" at bounding box center [266, 311] width 129 height 14
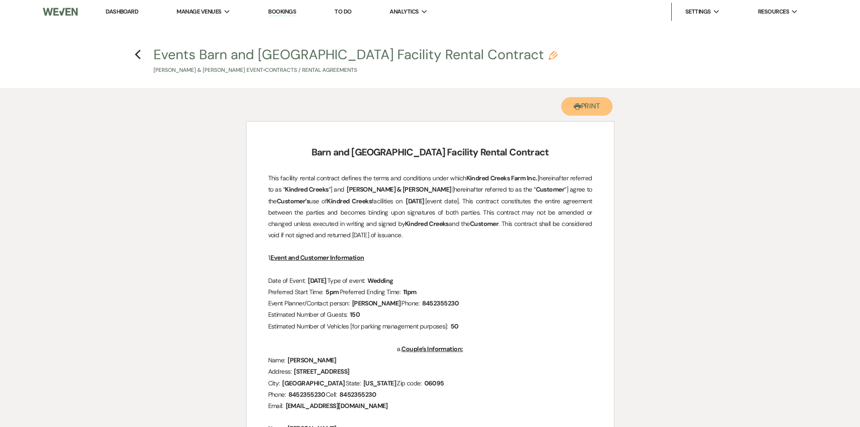
click at [594, 103] on button "Printer Print" at bounding box center [587, 106] width 52 height 19
click at [138, 57] on use "button" at bounding box center [138, 55] width 6 height 10
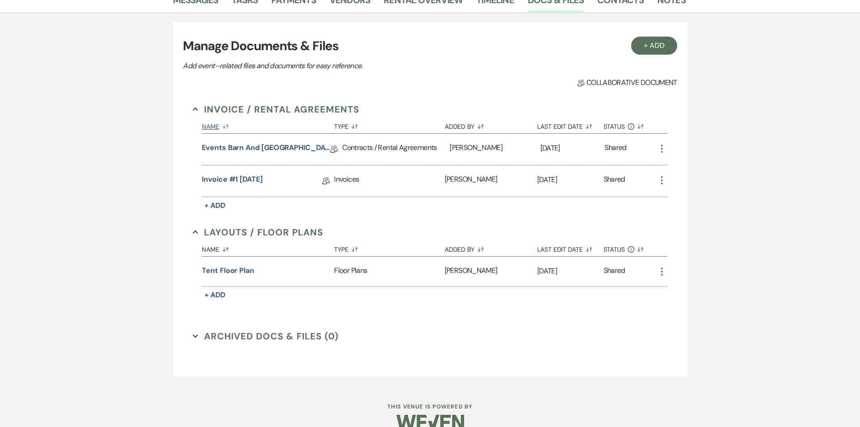
scroll to position [178, 0]
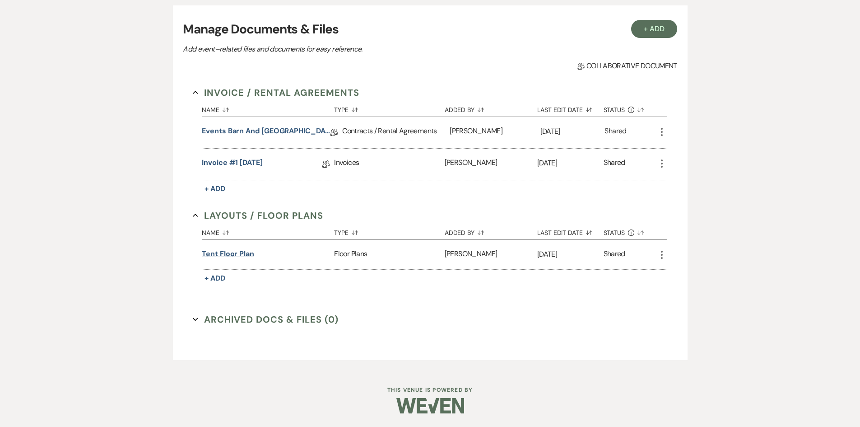
click at [238, 255] on button "Tent Floor Plan" at bounding box center [228, 253] width 52 height 11
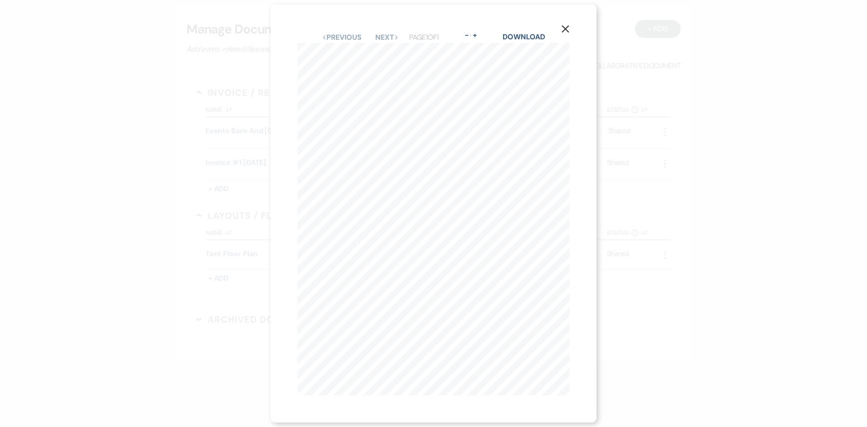
click at [569, 25] on icon "X" at bounding box center [565, 29] width 8 height 8
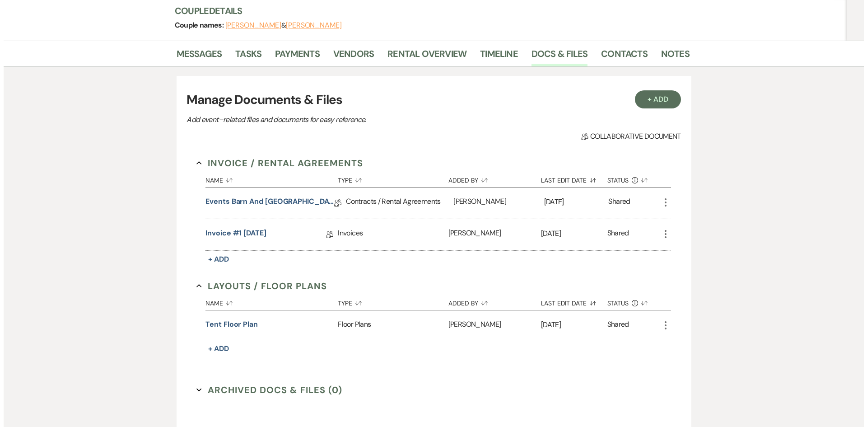
scroll to position [0, 0]
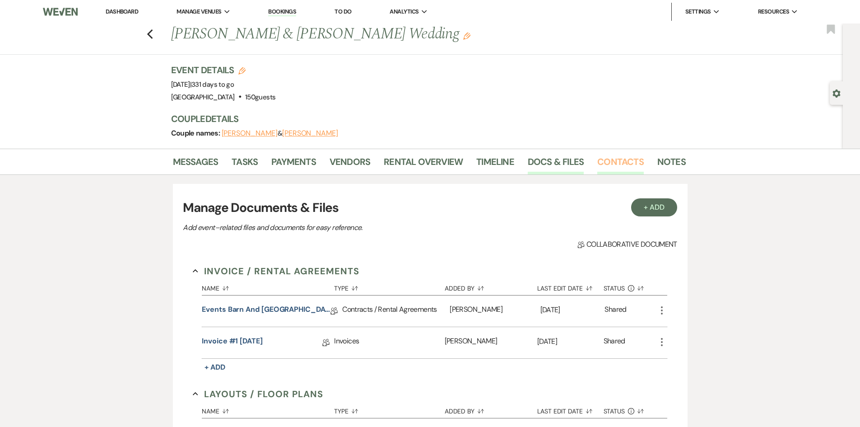
click at [624, 164] on link "Contacts" at bounding box center [620, 164] width 46 height 20
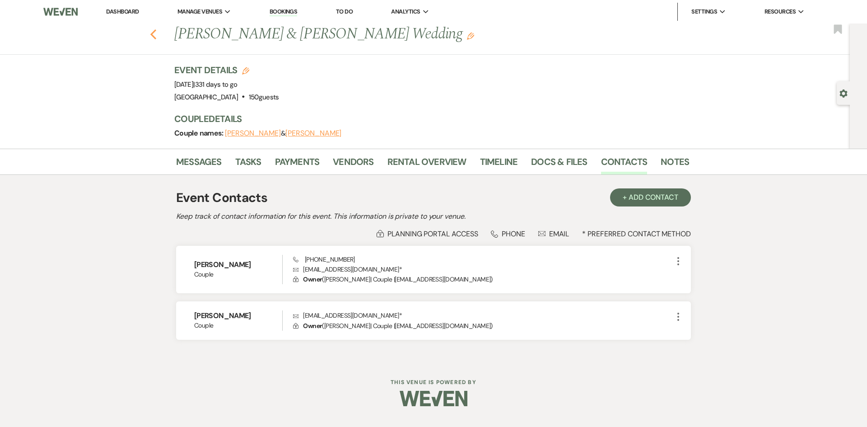
click at [154, 35] on icon "Previous" at bounding box center [153, 34] width 7 height 11
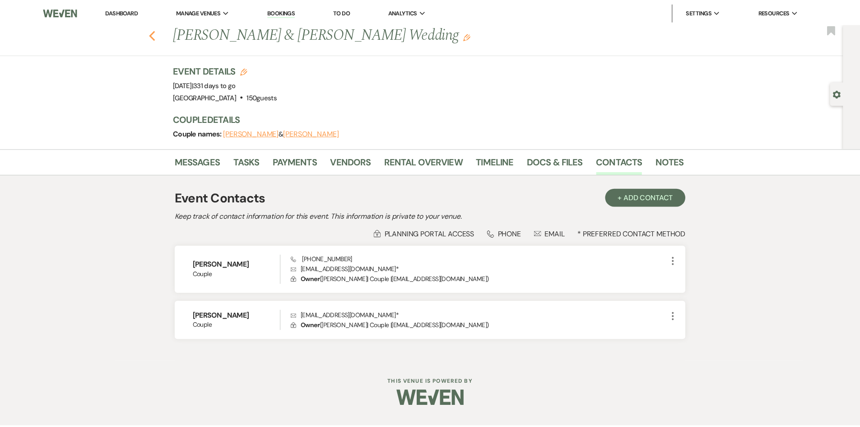
scroll to position [844, 0]
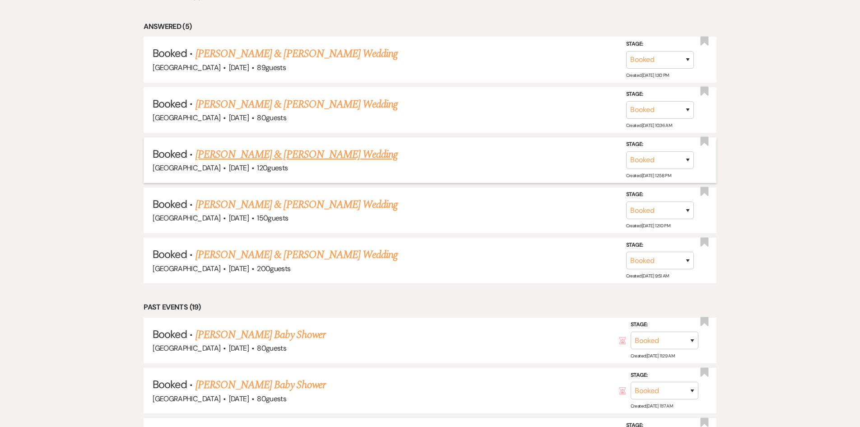
click at [350, 158] on link "[PERSON_NAME] & [PERSON_NAME] Wedding" at bounding box center [296, 154] width 202 height 16
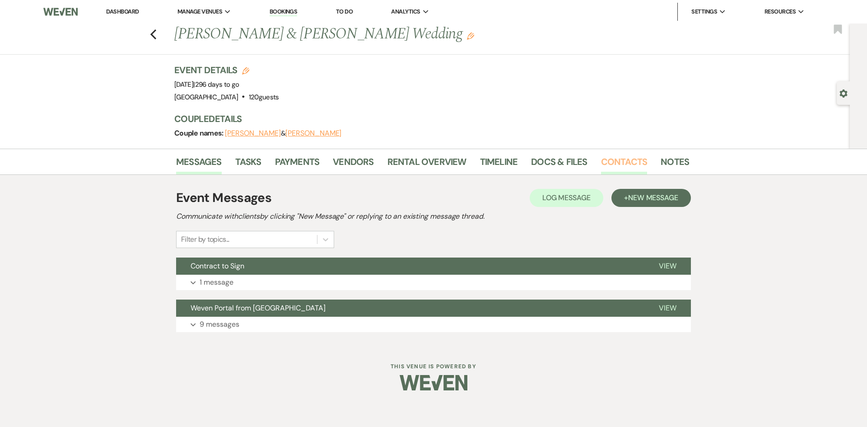
click at [613, 168] on link "Contacts" at bounding box center [624, 164] width 46 height 20
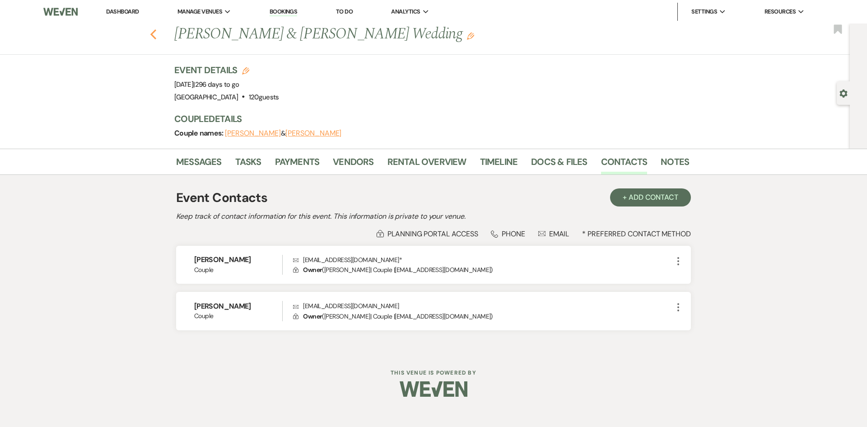
click at [151, 34] on use "button" at bounding box center [153, 34] width 6 height 10
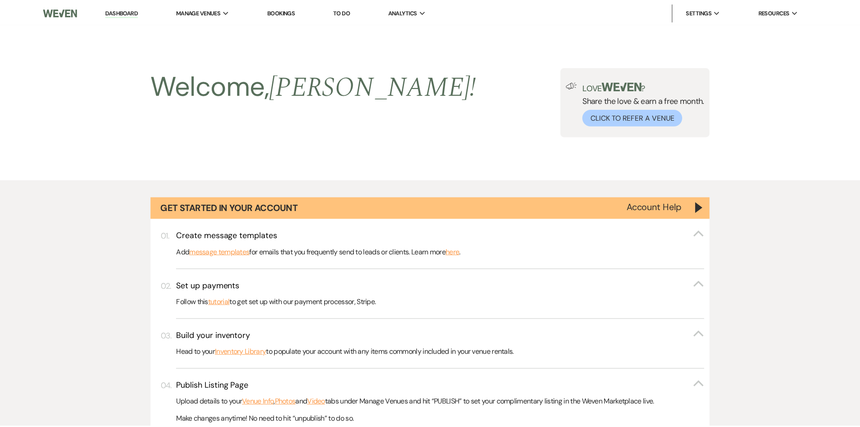
scroll to position [844, 0]
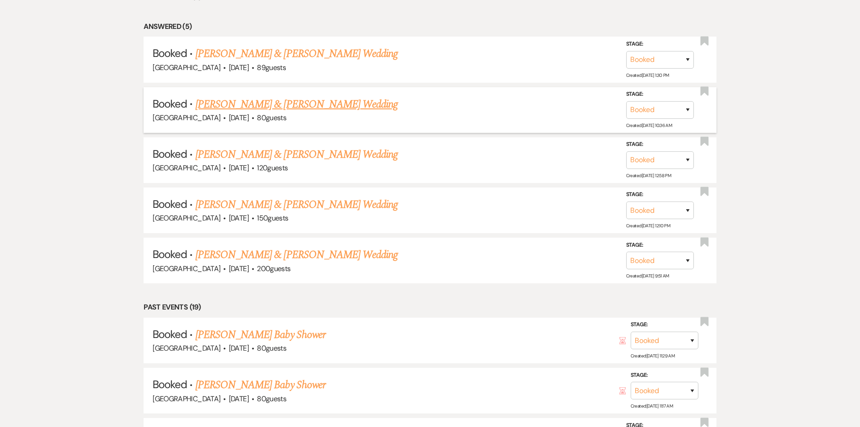
click at [369, 105] on link "[PERSON_NAME] & [PERSON_NAME] Wedding" at bounding box center [296, 104] width 202 height 16
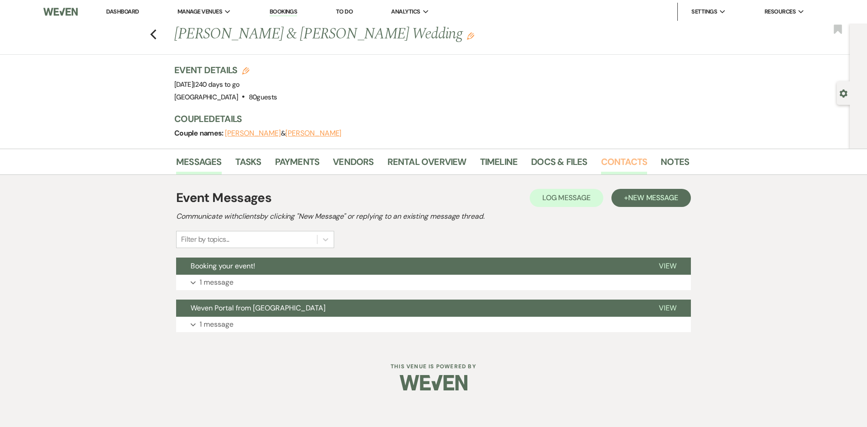
click at [626, 155] on link "Contacts" at bounding box center [624, 164] width 46 height 20
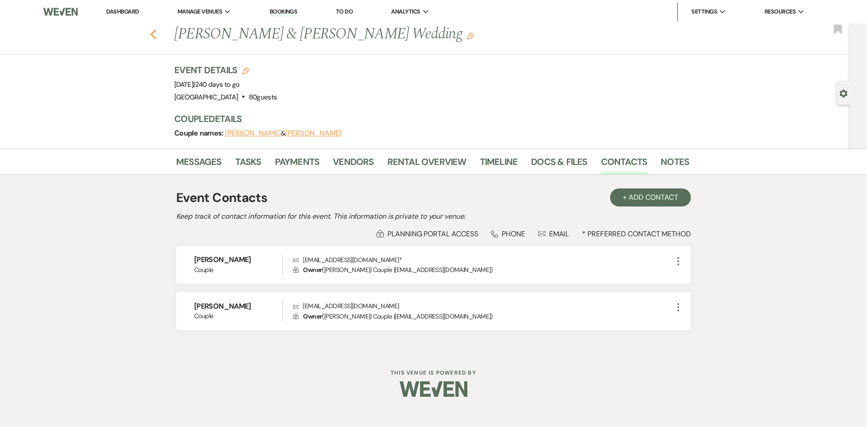
click at [153, 37] on icon "Previous" at bounding box center [153, 34] width 7 height 11
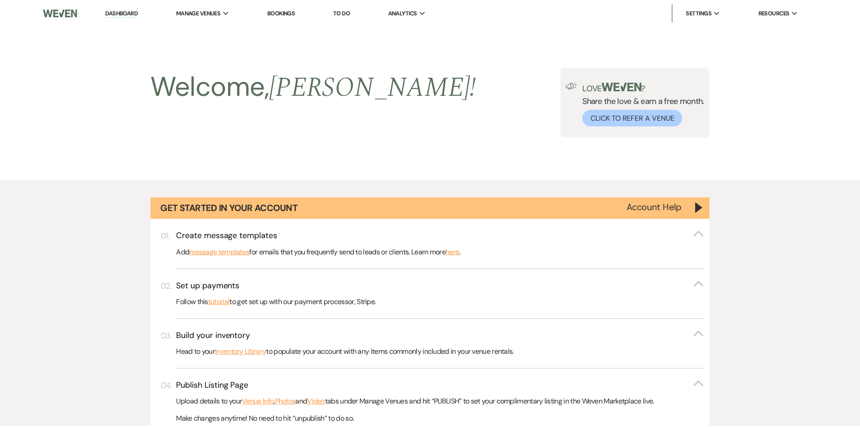
scroll to position [844, 0]
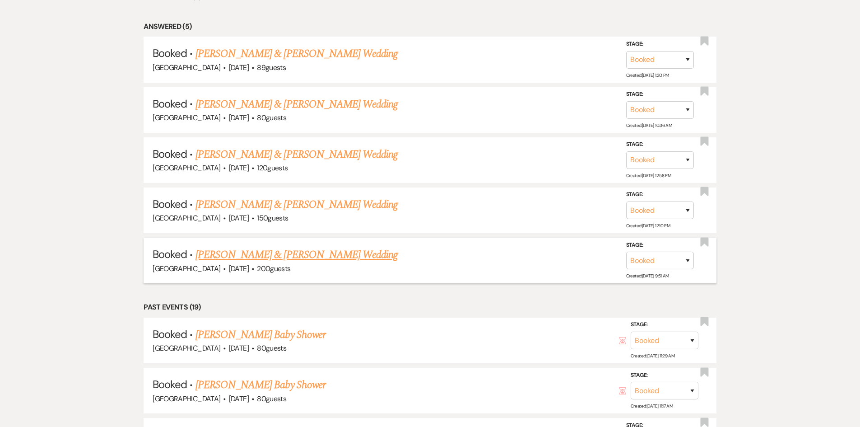
click at [326, 254] on link "[PERSON_NAME] & [PERSON_NAME] Wedding" at bounding box center [296, 254] width 202 height 16
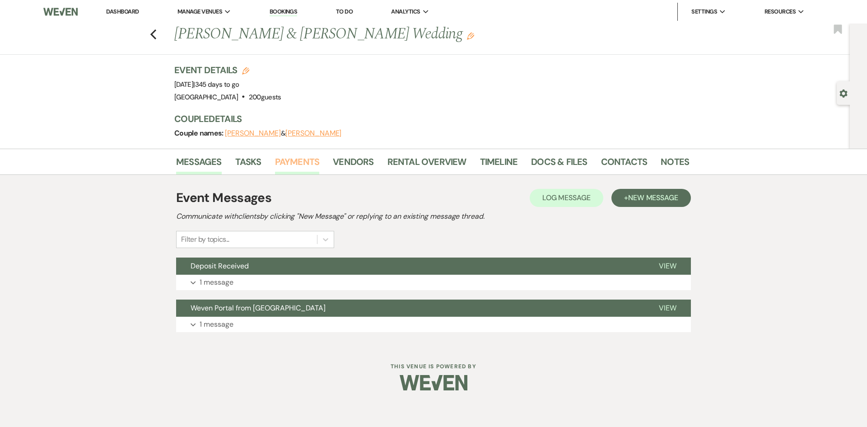
click at [292, 156] on link "Payments" at bounding box center [297, 164] width 45 height 20
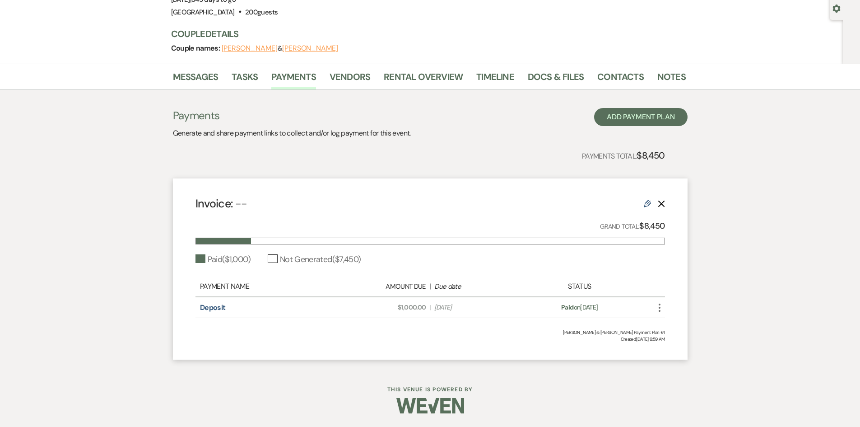
scroll to position [45, 0]
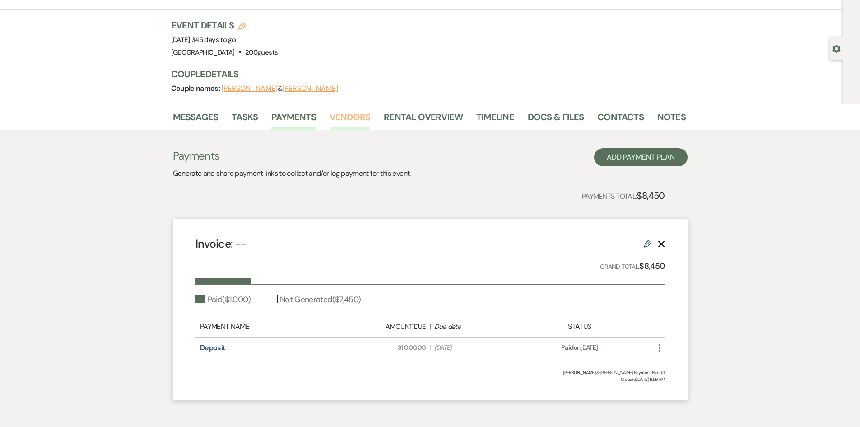
click at [344, 116] on link "Vendors" at bounding box center [349, 120] width 41 height 20
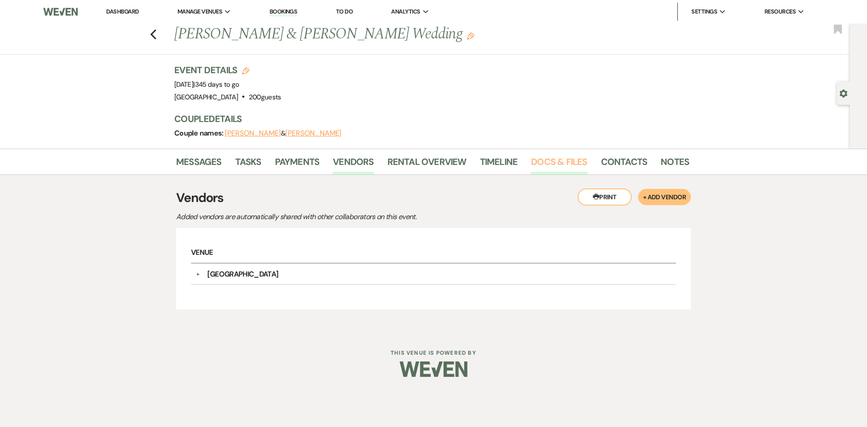
click at [545, 158] on link "Docs & Files" at bounding box center [559, 164] width 56 height 20
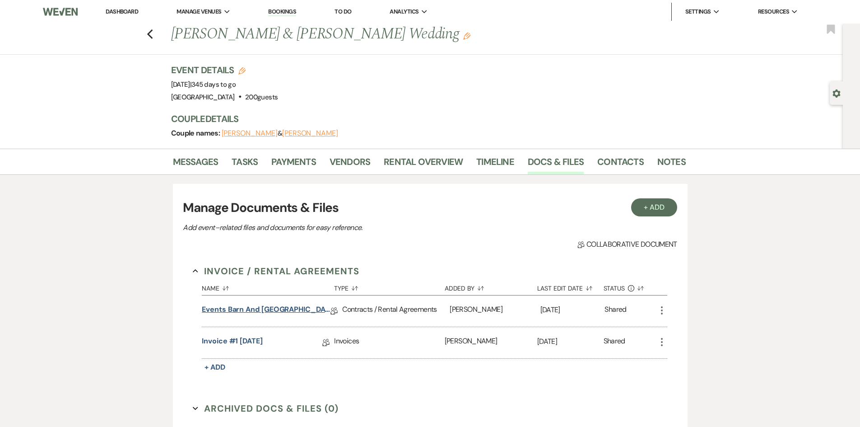
click at [282, 308] on link "Events Barn and [GEOGRAPHIC_DATA] Facility Rental Contract" at bounding box center [266, 311] width 129 height 14
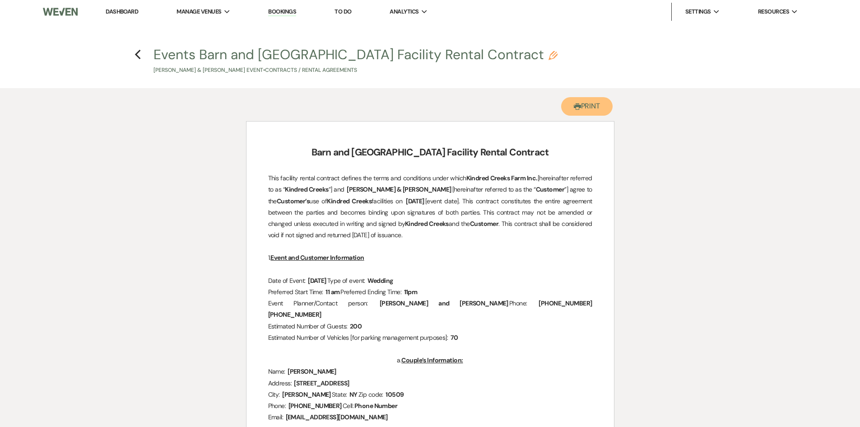
click at [594, 109] on button "Printer Print" at bounding box center [587, 106] width 52 height 19
drag, startPoint x: 142, startPoint y: 56, endPoint x: 205, endPoint y: 110, distance: 83.3
click at [142, 56] on h4 "Previous Events Barn and [GEOGRAPHIC_DATA] Facility Rental Contract Pencil [PER…" at bounding box center [430, 59] width 650 height 29
click at [139, 50] on button "Previous" at bounding box center [138, 54] width 7 height 12
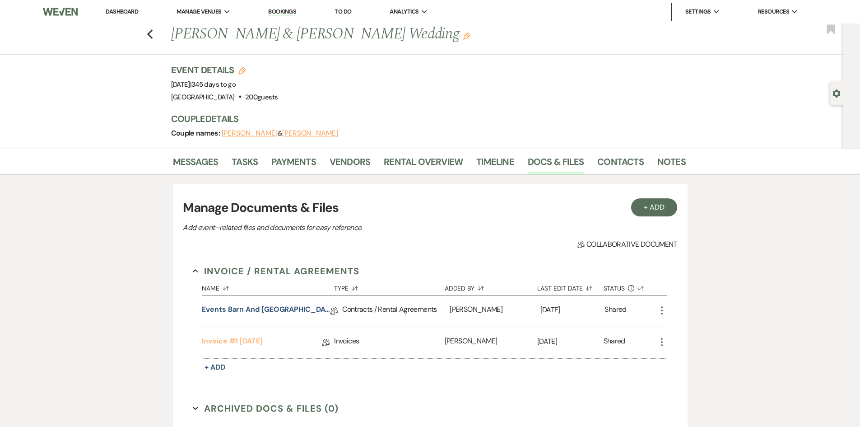
drag, startPoint x: 255, startPoint y: 339, endPoint x: 260, endPoint y: 339, distance: 5.0
click at [255, 339] on link "Invoice #1 [DATE]" at bounding box center [232, 342] width 61 height 14
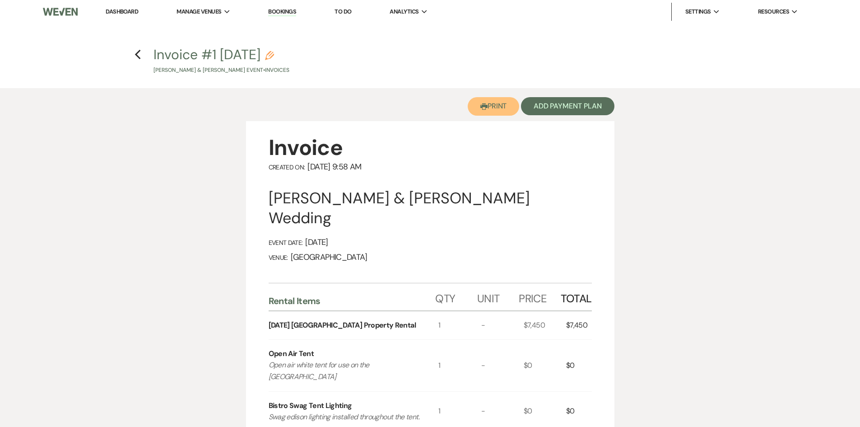
drag, startPoint x: 501, startPoint y: 105, endPoint x: 669, endPoint y: 369, distance: 313.5
click at [501, 105] on button "Printer Print" at bounding box center [494, 106] width 52 height 19
click at [137, 55] on use "button" at bounding box center [138, 55] width 6 height 10
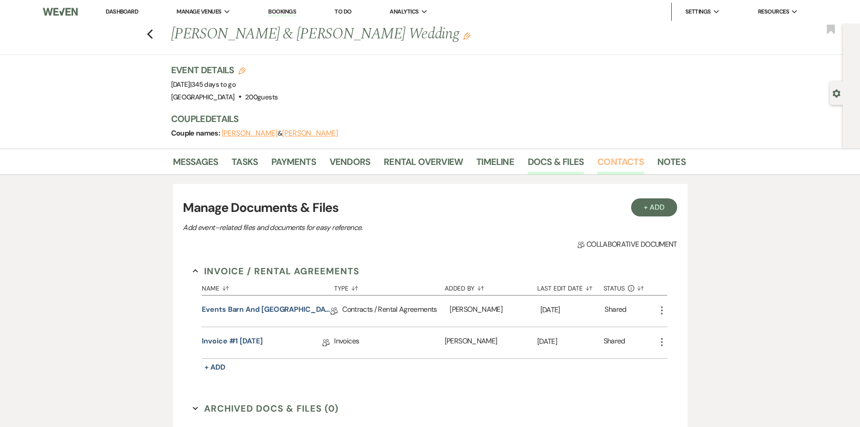
click at [622, 165] on link "Contacts" at bounding box center [620, 164] width 46 height 20
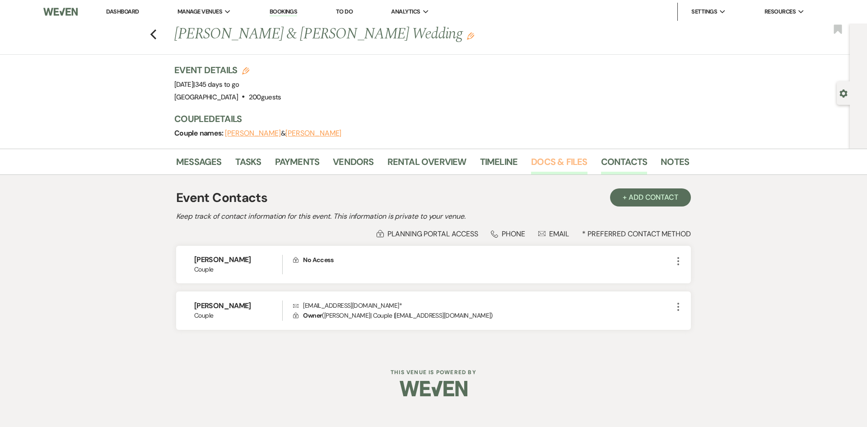
click at [569, 162] on link "Docs & Files" at bounding box center [559, 164] width 56 height 20
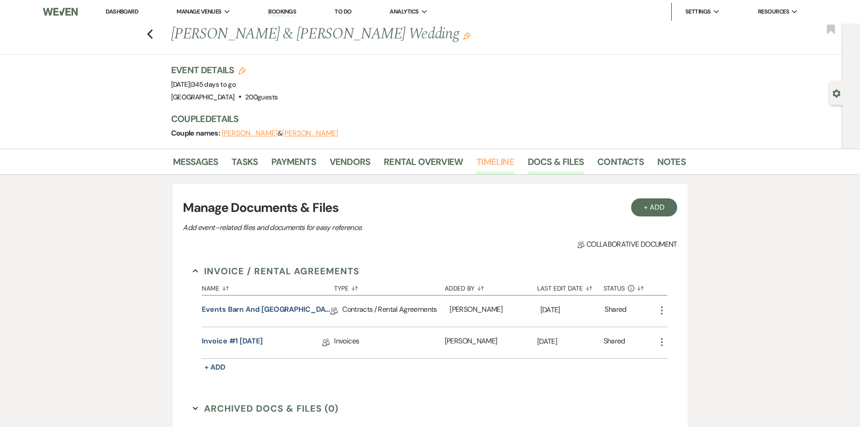
click at [487, 159] on link "Timeline" at bounding box center [495, 164] width 38 height 20
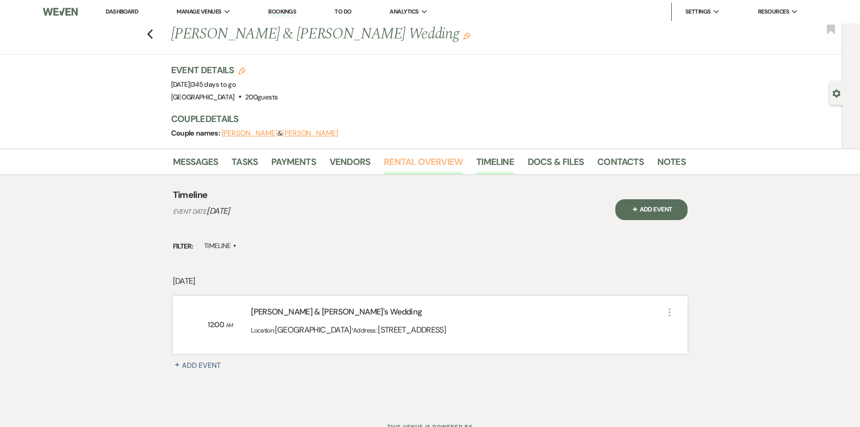
click at [432, 165] on link "Rental Overview" at bounding box center [423, 164] width 79 height 20
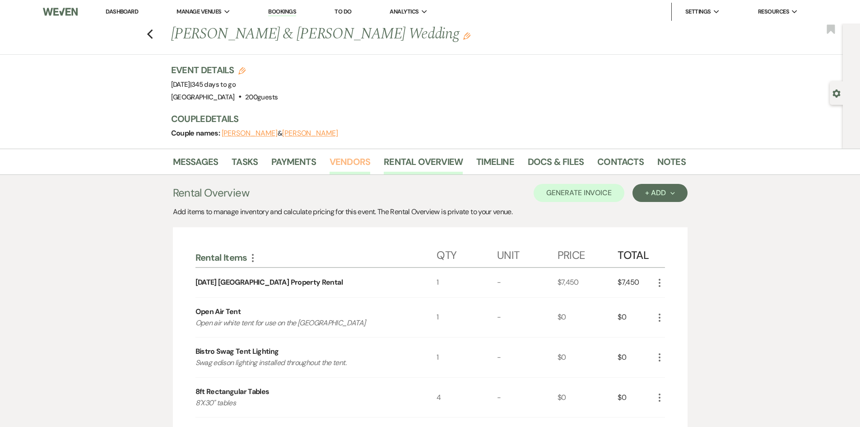
click at [343, 162] on link "Vendors" at bounding box center [349, 164] width 41 height 20
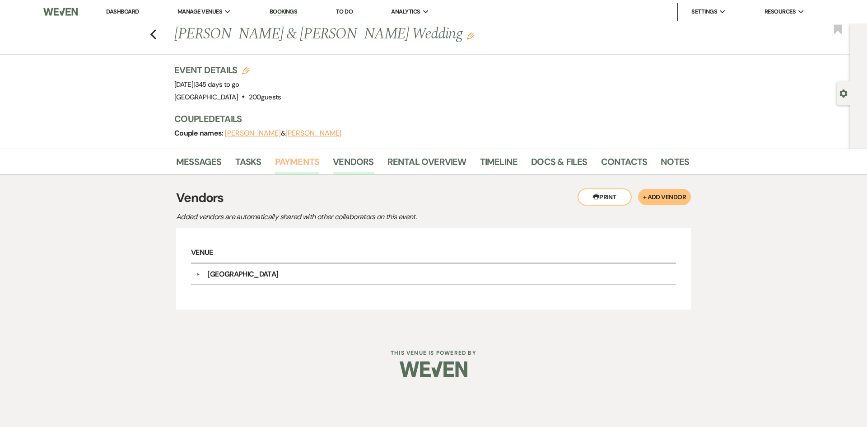
click at [308, 160] on link "Payments" at bounding box center [297, 164] width 45 height 20
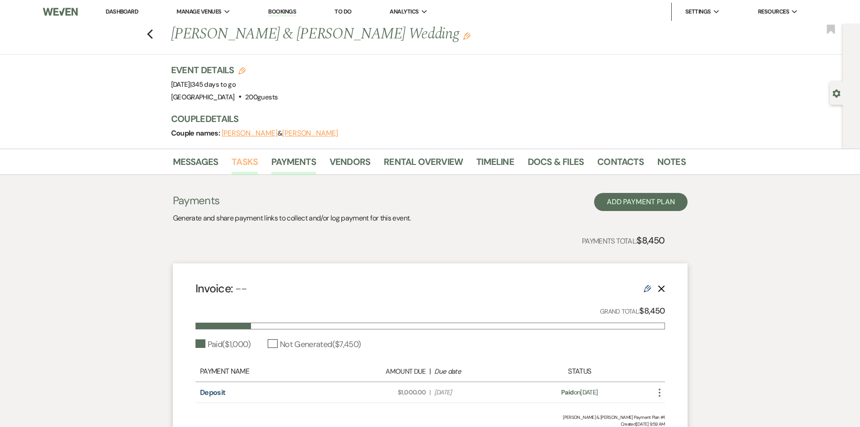
click at [234, 164] on link "Tasks" at bounding box center [245, 164] width 26 height 20
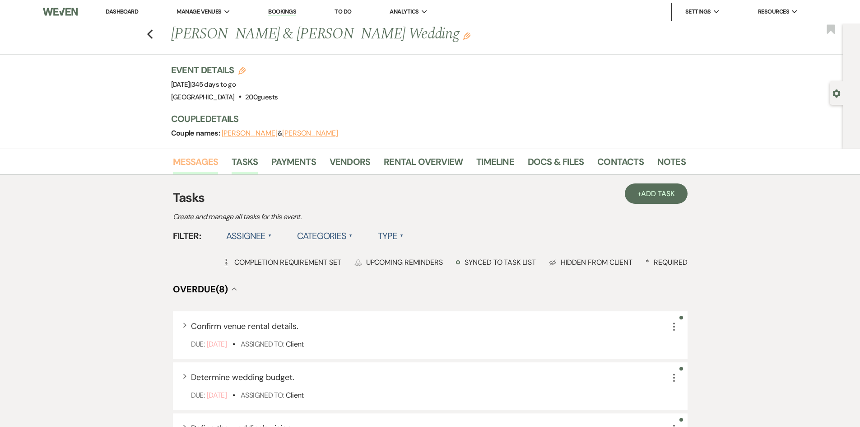
click at [192, 165] on link "Messages" at bounding box center [196, 164] width 46 height 20
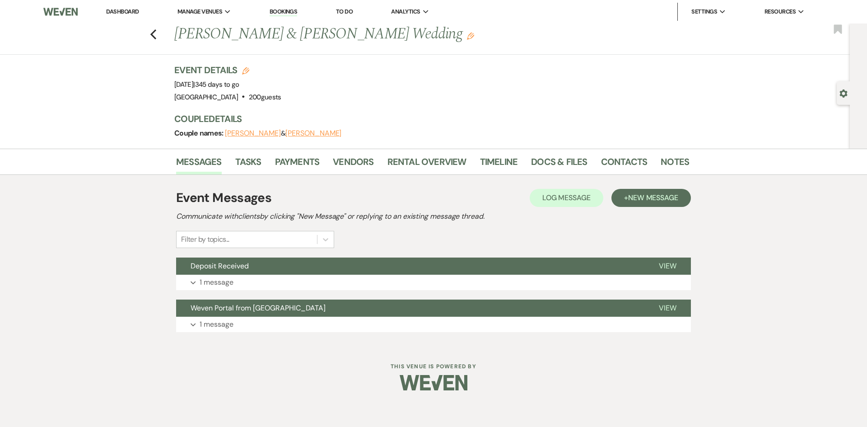
click at [56, 11] on img at bounding box center [60, 11] width 34 height 19
